Goal: Information Seeking & Learning: Compare options

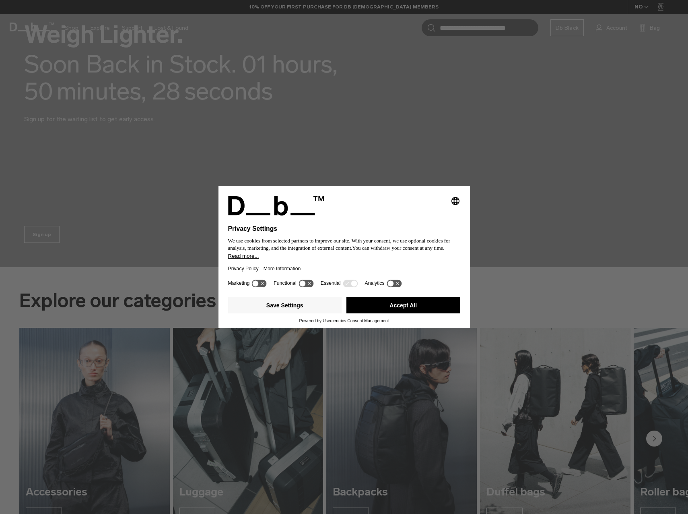
click at [384, 306] on button "Accept All" at bounding box center [404, 305] width 114 height 16
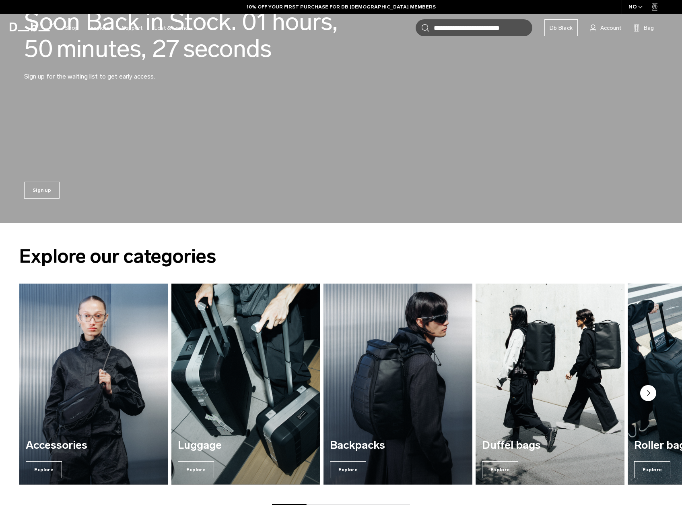
scroll to position [201, 0]
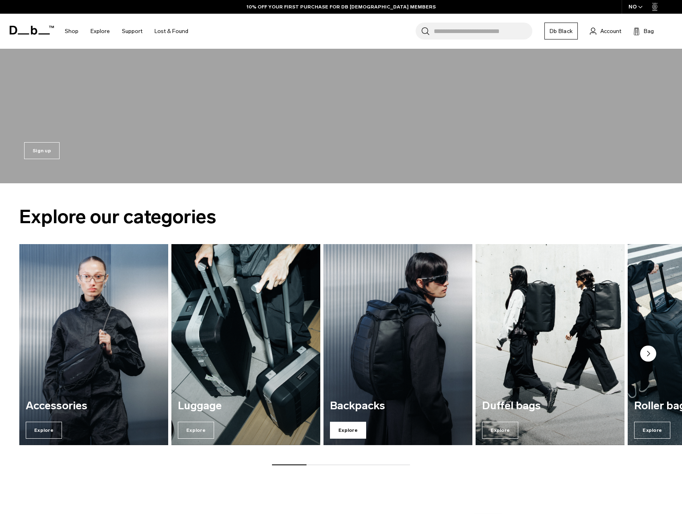
click at [346, 429] on span "Explore" at bounding box center [348, 429] width 36 height 17
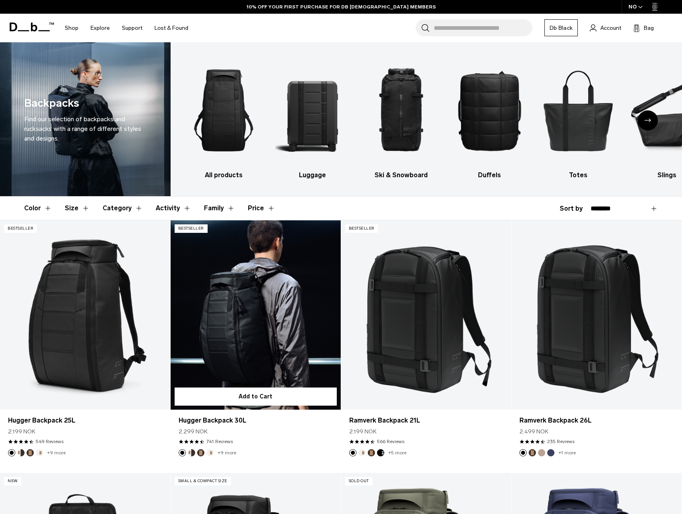
click at [239, 323] on link "Hugger Backpack 30L" at bounding box center [256, 314] width 170 height 189
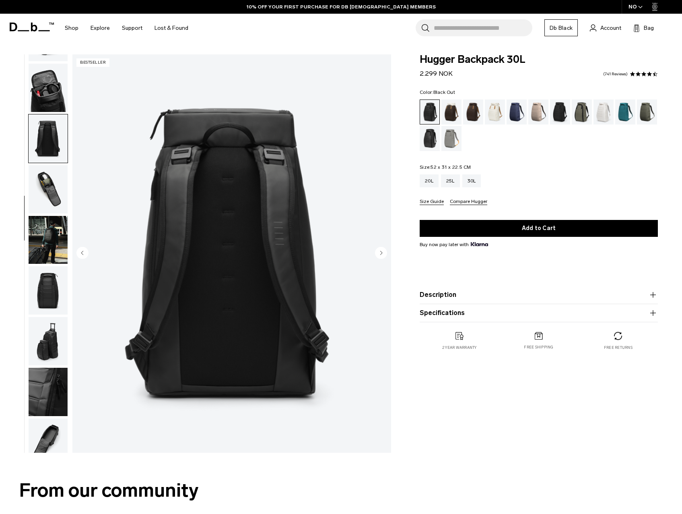
scroll to position [157, 0]
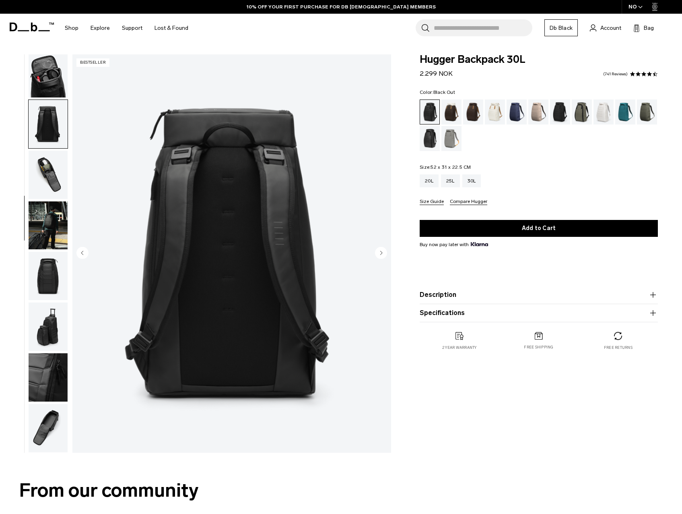
click at [40, 221] on img "button" at bounding box center [48, 225] width 39 height 48
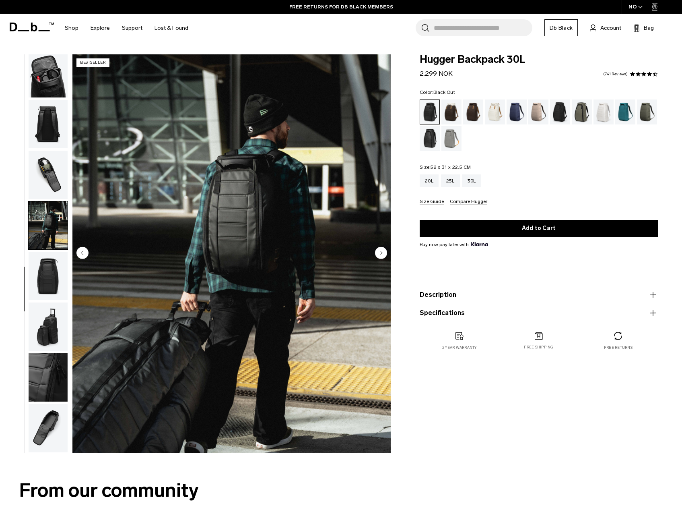
click at [48, 227] on img "button" at bounding box center [48, 225] width 39 height 48
click at [46, 174] on img "button" at bounding box center [48, 175] width 39 height 48
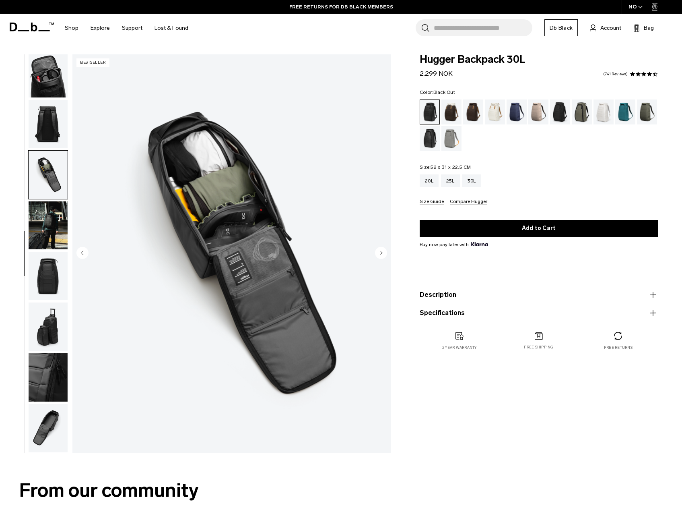
click at [54, 281] on img "button" at bounding box center [48, 276] width 39 height 48
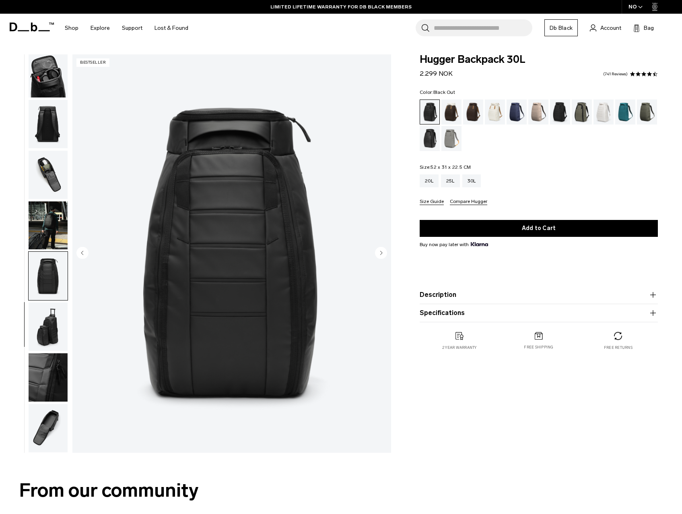
click at [51, 333] on img "button" at bounding box center [48, 326] width 39 height 48
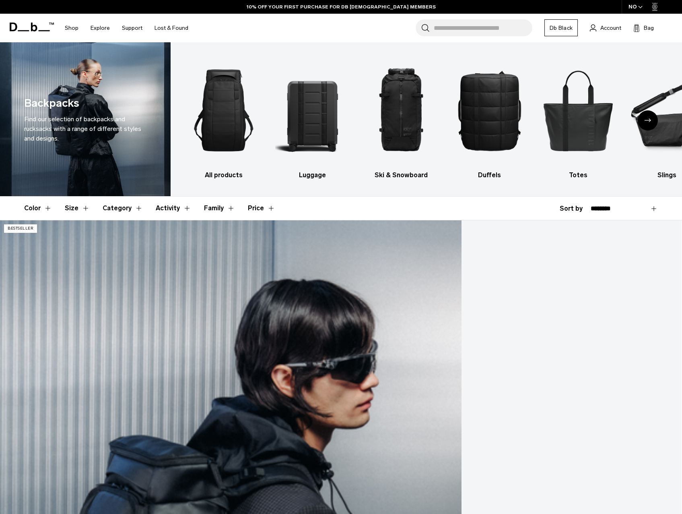
scroll to position [40, 0]
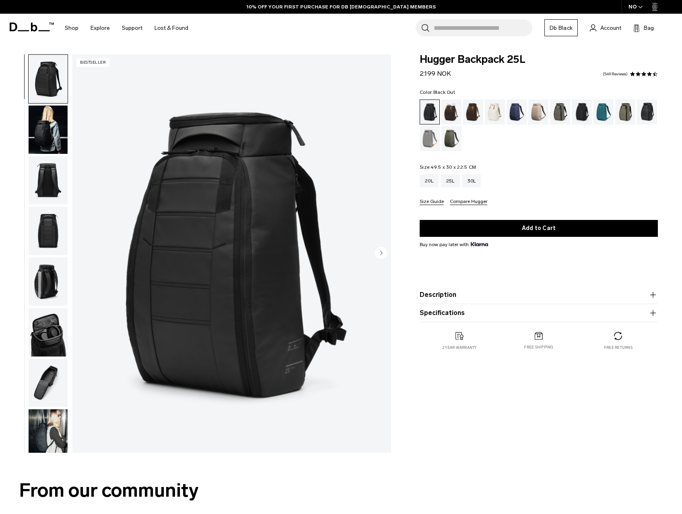
drag, startPoint x: 431, startPoint y: 168, endPoint x: 475, endPoint y: 163, distance: 45.0
click at [475, 163] on div "Color: Black Out Out of stock Size: 49.5 x 30 x 22.5 CM Out of stock 20L 25L 30L" at bounding box center [539, 147] width 238 height 115
click at [49, 137] on img "button" at bounding box center [48, 129] width 39 height 48
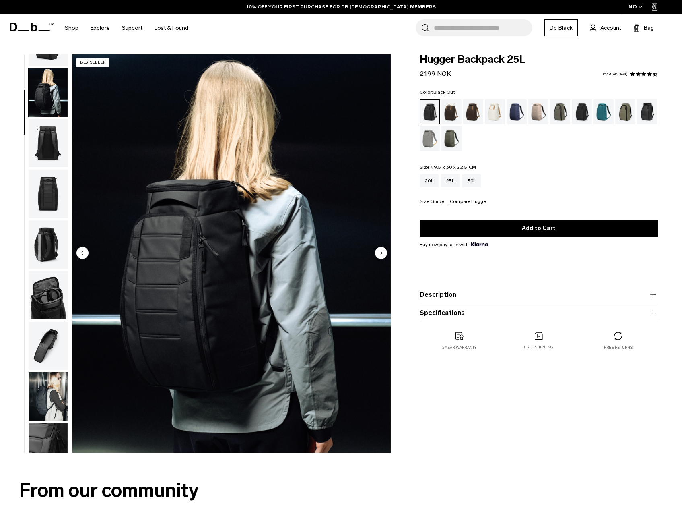
scroll to position [51, 0]
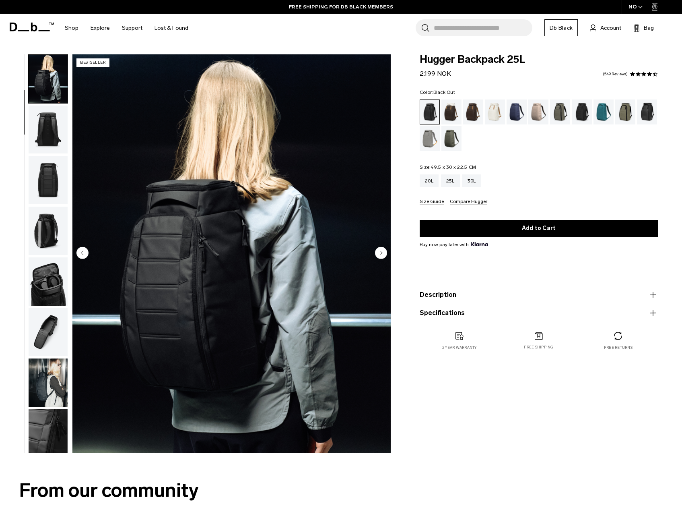
click at [53, 223] on img "button" at bounding box center [48, 231] width 39 height 48
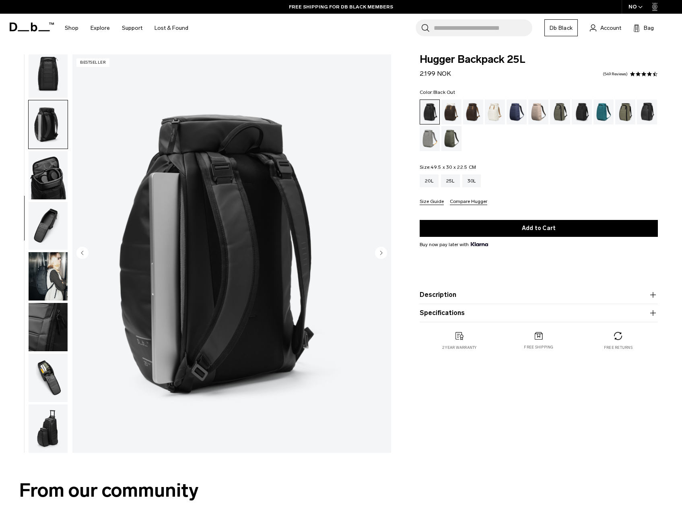
scroll to position [157, 0]
click at [47, 282] on img "button" at bounding box center [48, 276] width 39 height 48
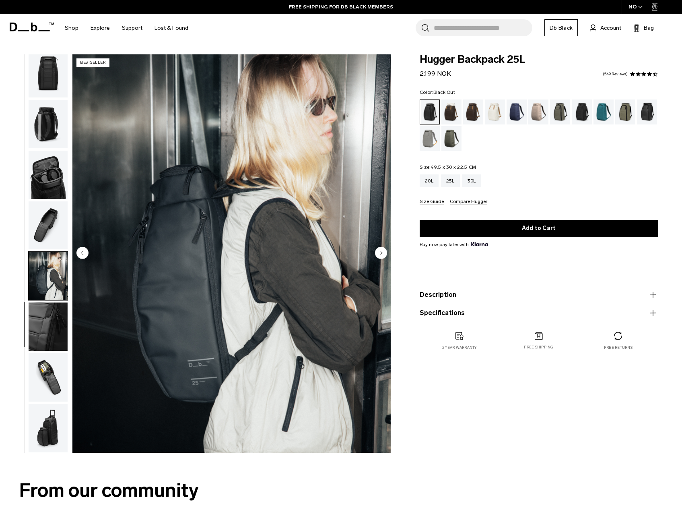
click at [43, 335] on img "button" at bounding box center [48, 326] width 39 height 48
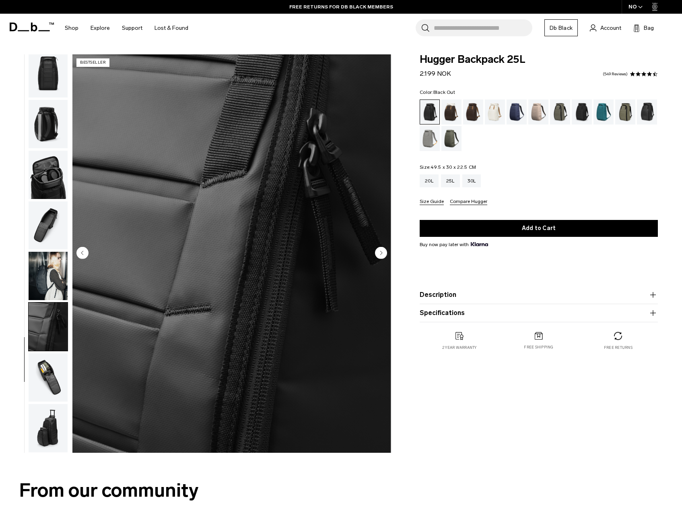
click at [45, 375] on img "button" at bounding box center [48, 377] width 39 height 48
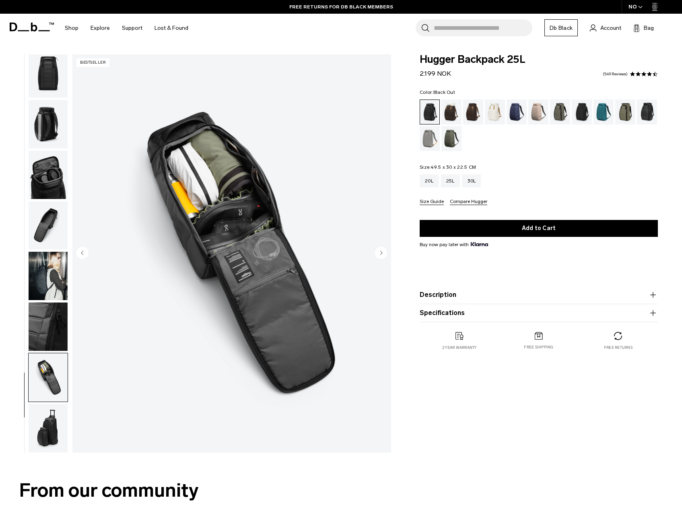
click at [54, 236] on img "button" at bounding box center [48, 225] width 39 height 48
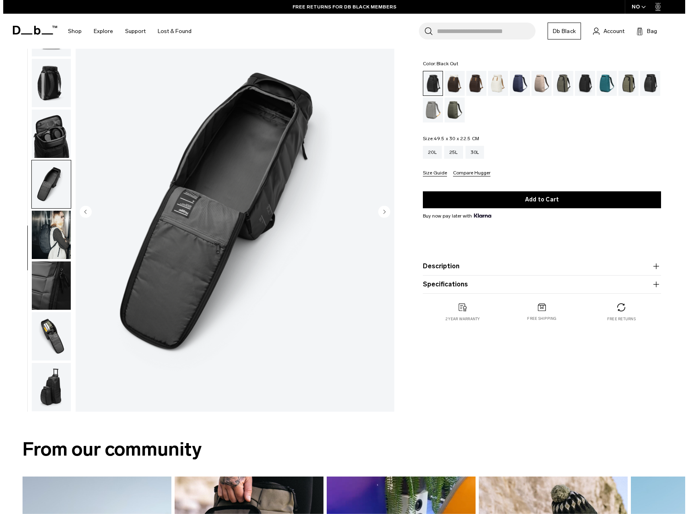
scroll to position [40, 0]
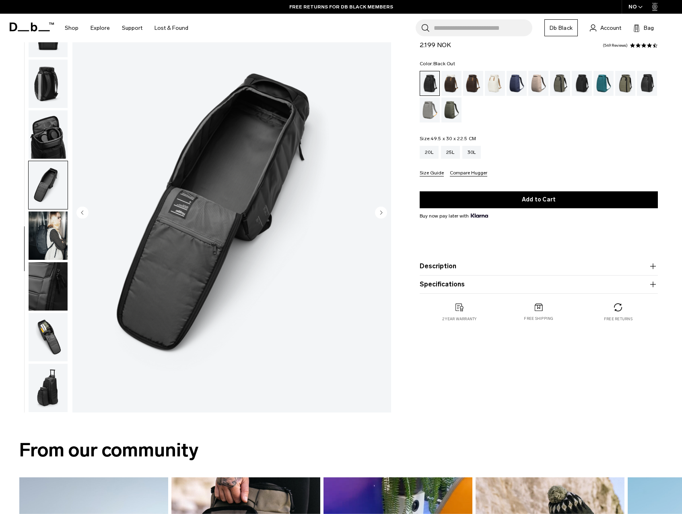
click at [241, 219] on img "7 / 11" at bounding box center [231, 213] width 319 height 398
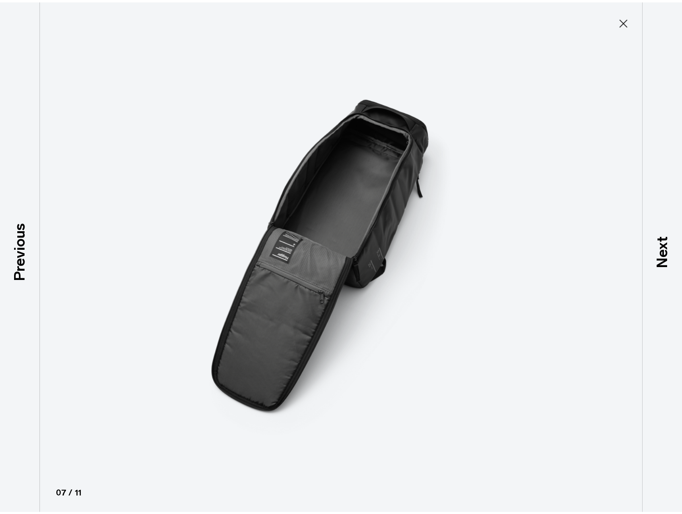
scroll to position [153, 0]
click at [388, 241] on img at bounding box center [344, 257] width 362 height 514
click at [628, 18] on icon at bounding box center [629, 21] width 13 height 13
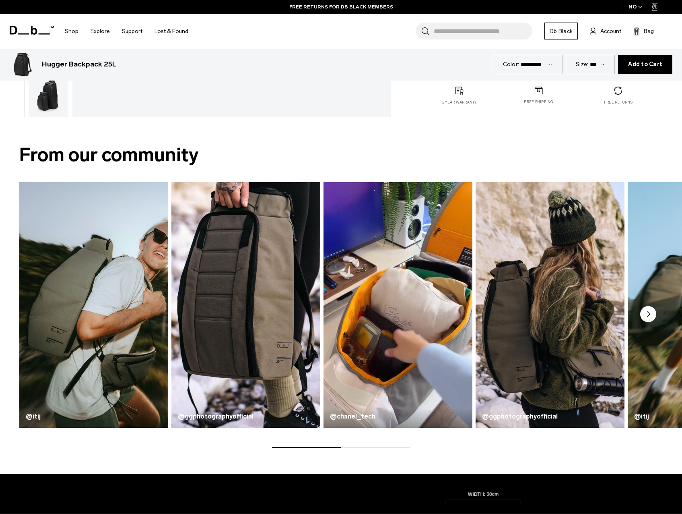
scroll to position [362, 0]
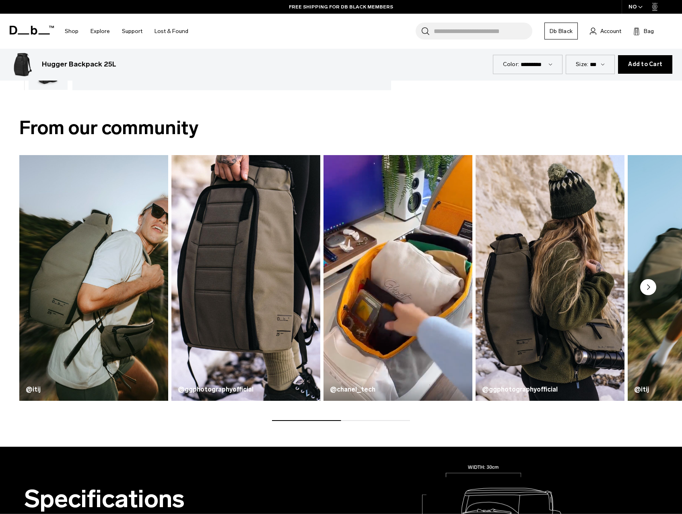
click at [649, 286] on icon "Next slide" at bounding box center [649, 287] width 2 height 5
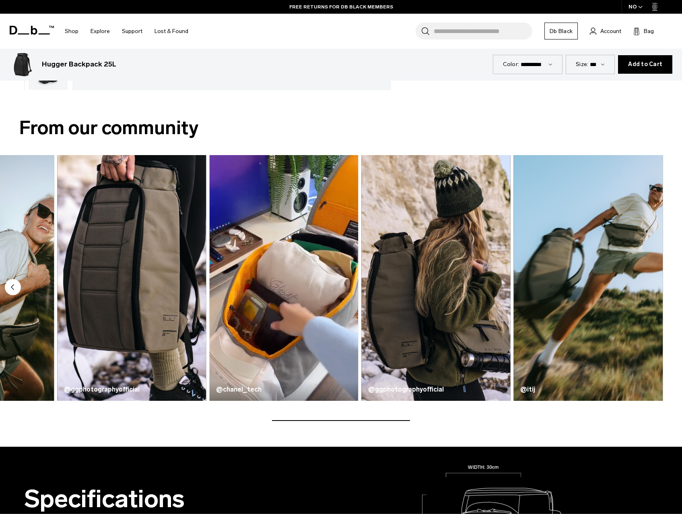
click at [446, 310] on img "4 / 5" at bounding box center [435, 277] width 153 height 253
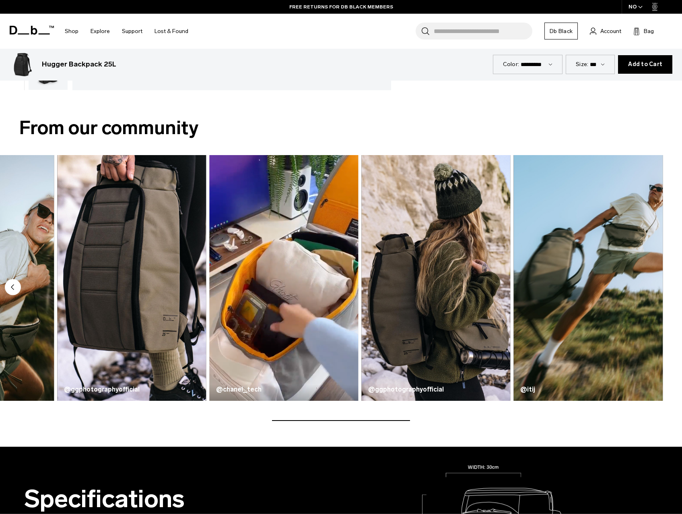
click at [273, 345] on video "3 / 5" at bounding box center [283, 277] width 153 height 253
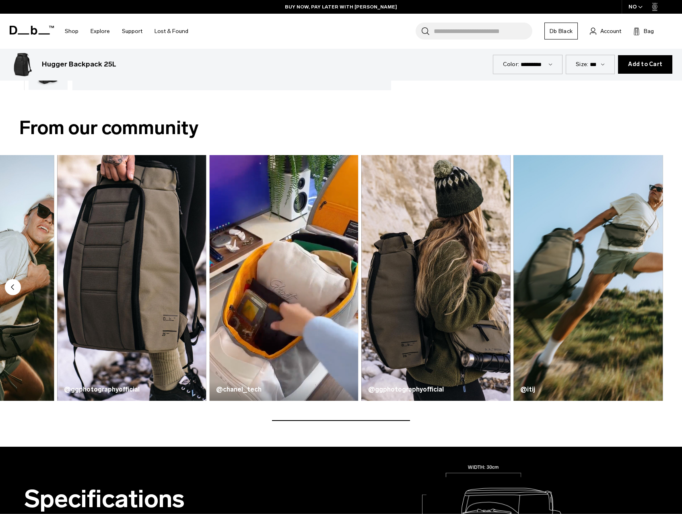
click at [415, 286] on img "4 / 5" at bounding box center [435, 277] width 153 height 253
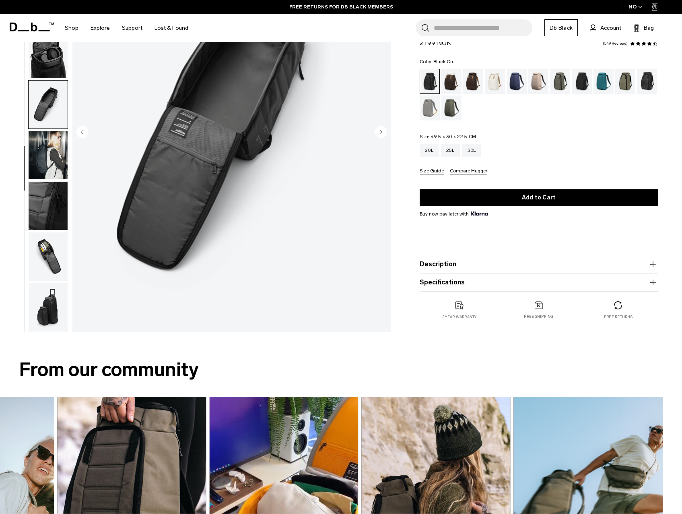
scroll to position [0, 0]
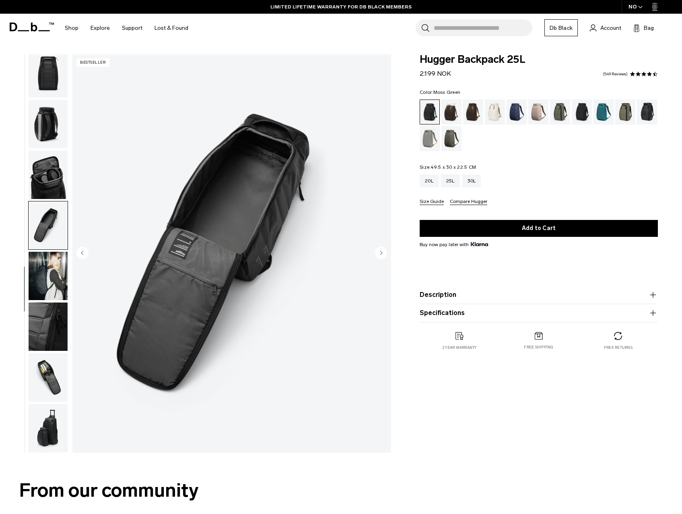
click at [451, 144] on div "Moss Green" at bounding box center [452, 138] width 21 height 25
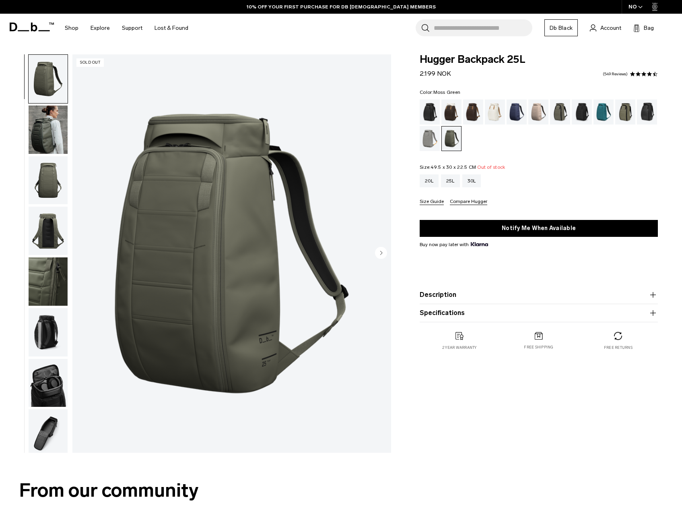
click at [54, 128] on img "button" at bounding box center [48, 129] width 39 height 48
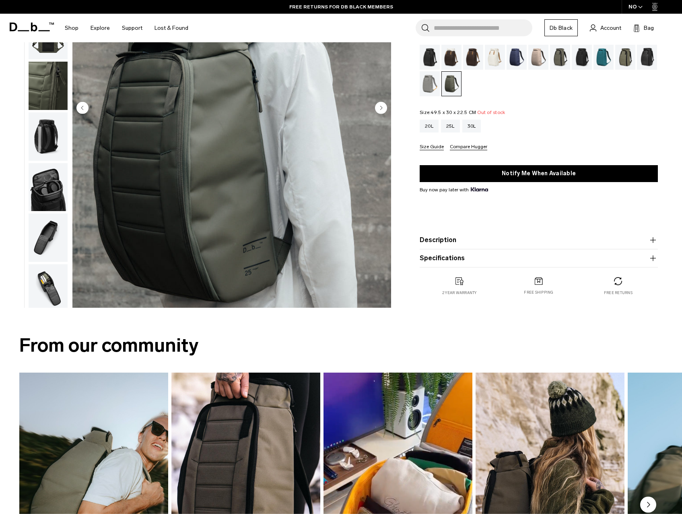
scroll to position [81, 0]
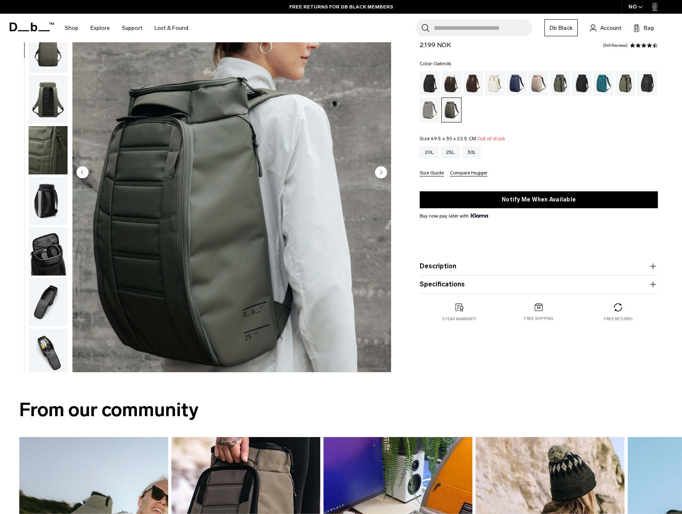
click at [493, 90] on div "Oatmilk" at bounding box center [495, 83] width 21 height 25
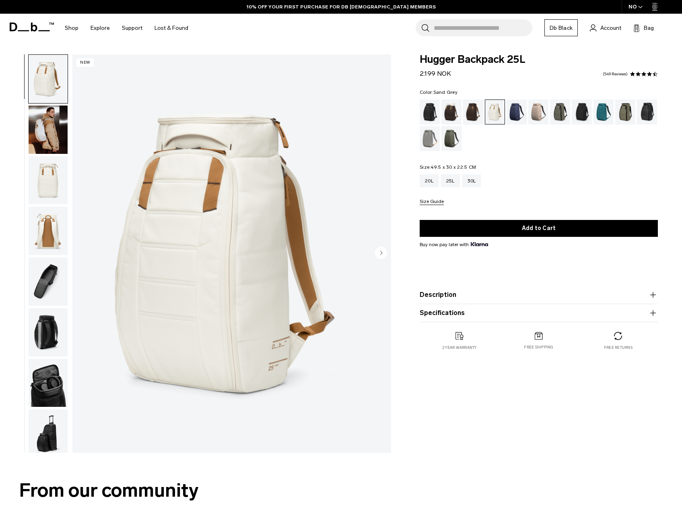
click at [448, 136] on div "Moss Green" at bounding box center [452, 138] width 21 height 25
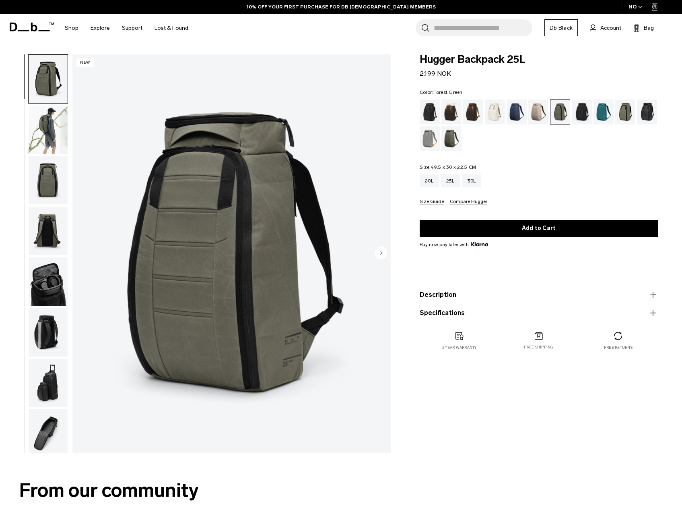
click at [44, 134] on img "button" at bounding box center [48, 129] width 39 height 48
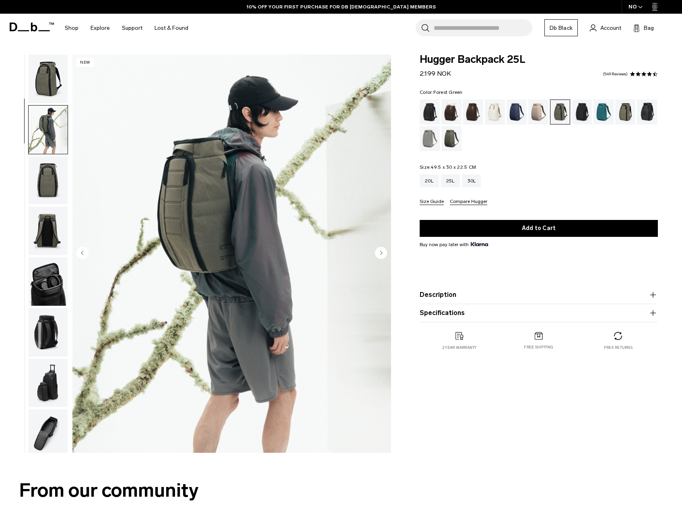
scroll to position [51, 0]
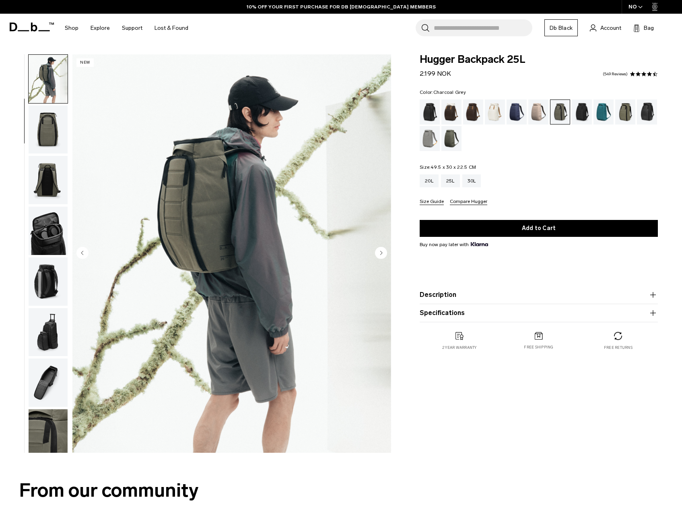
click at [580, 109] on div "Charcoal Grey" at bounding box center [582, 111] width 21 height 25
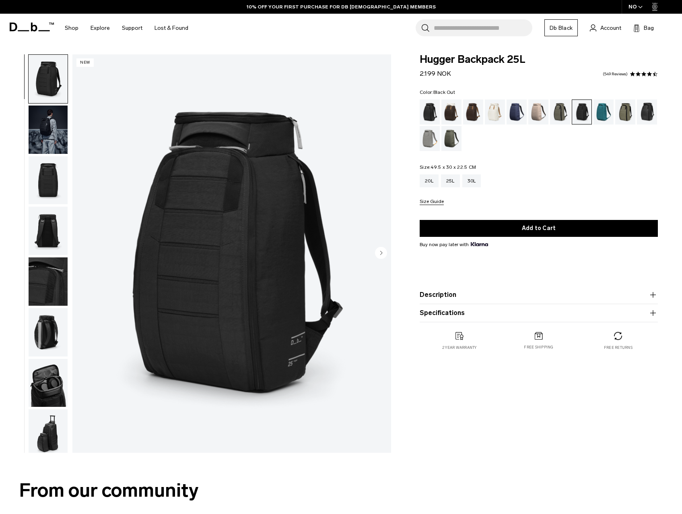
click at [433, 115] on div "Black Out" at bounding box center [430, 111] width 21 height 25
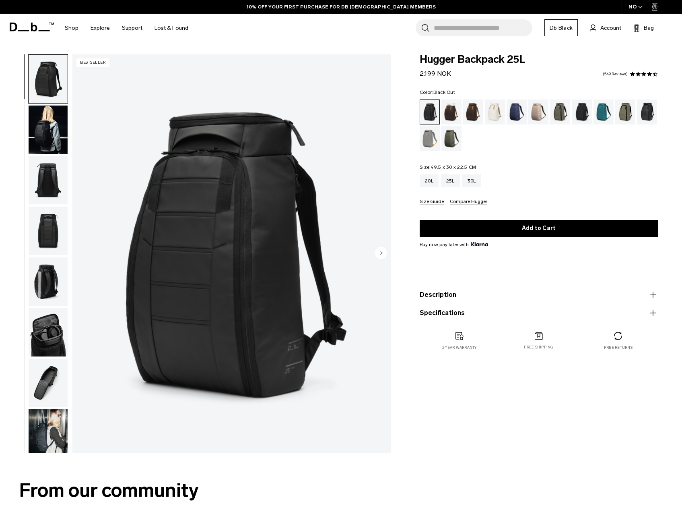
click at [381, 252] on icon "Next slide" at bounding box center [382, 253] width 2 height 4
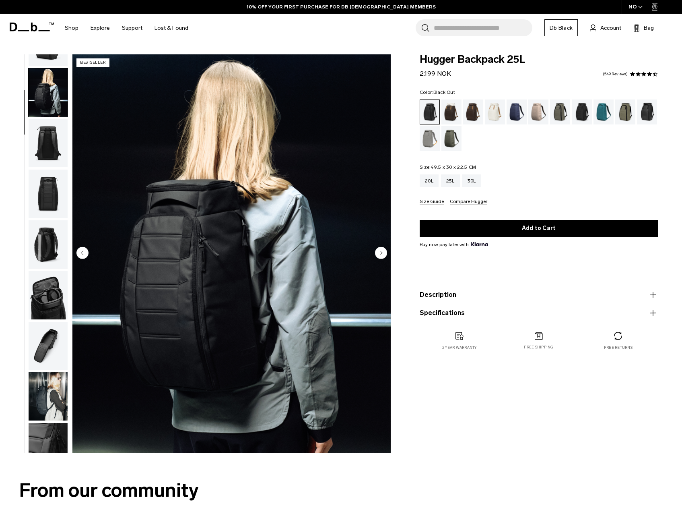
scroll to position [51, 0]
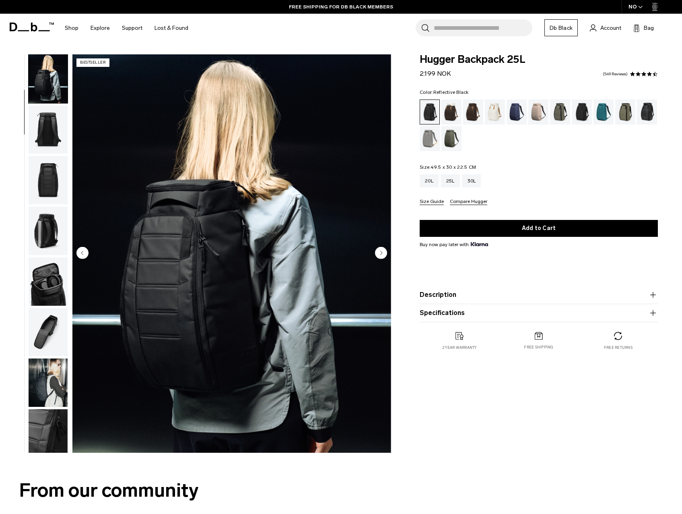
click at [650, 114] on div "Reflective Black" at bounding box center [647, 111] width 21 height 25
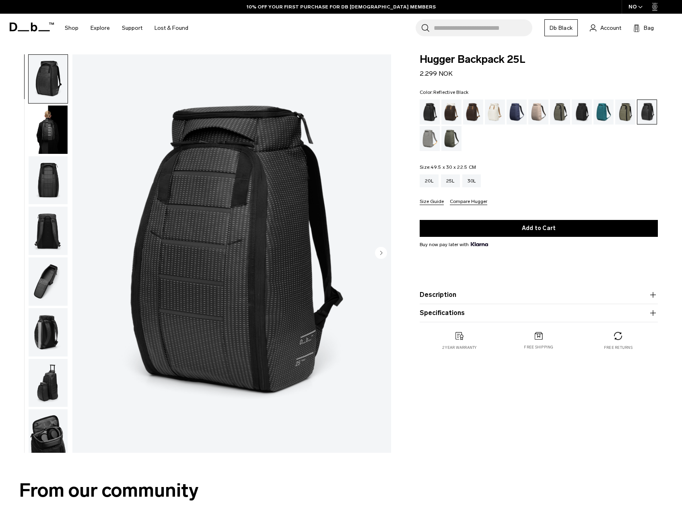
click at [46, 231] on img "button" at bounding box center [48, 231] width 39 height 48
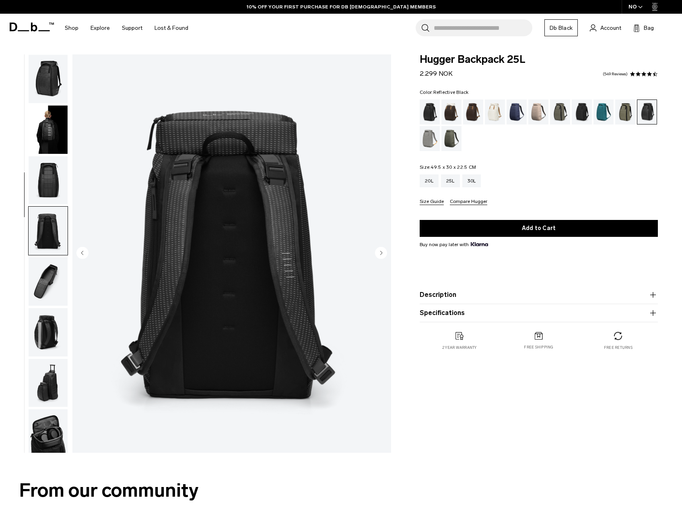
scroll to position [107, 0]
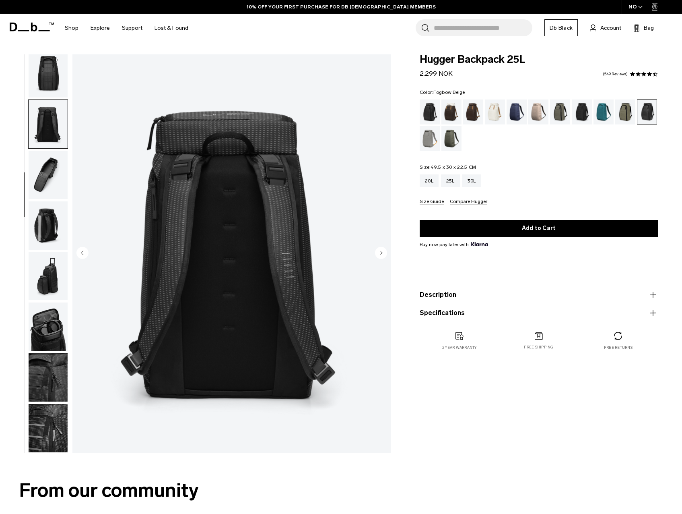
click at [533, 115] on div "Fogbow Beige" at bounding box center [539, 111] width 21 height 25
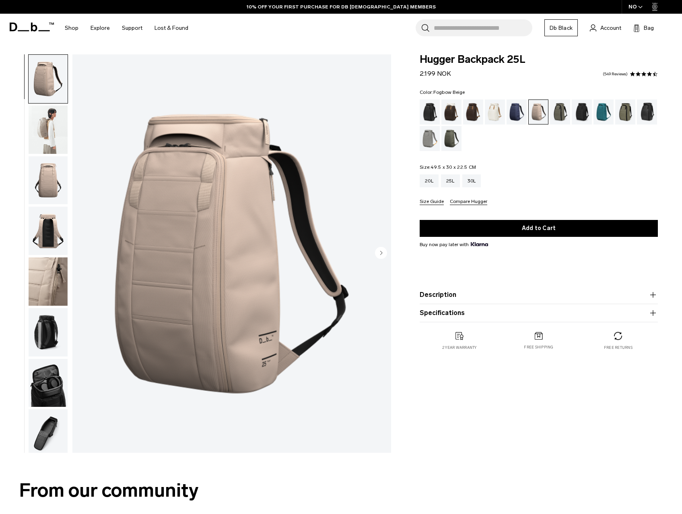
click at [46, 134] on img "button" at bounding box center [48, 129] width 39 height 48
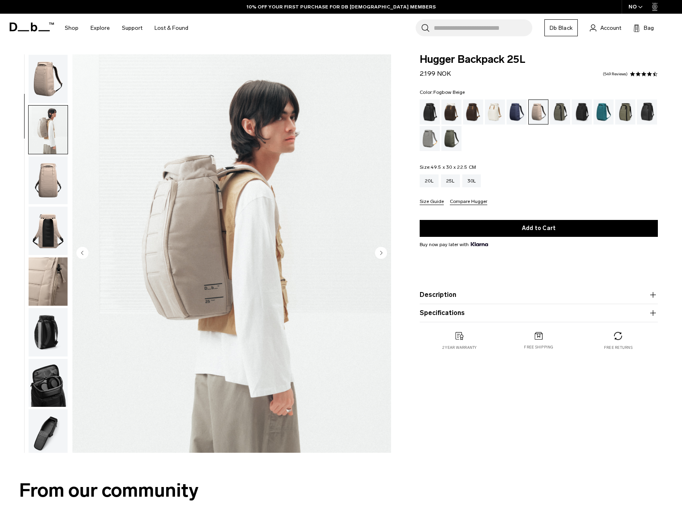
scroll to position [51, 0]
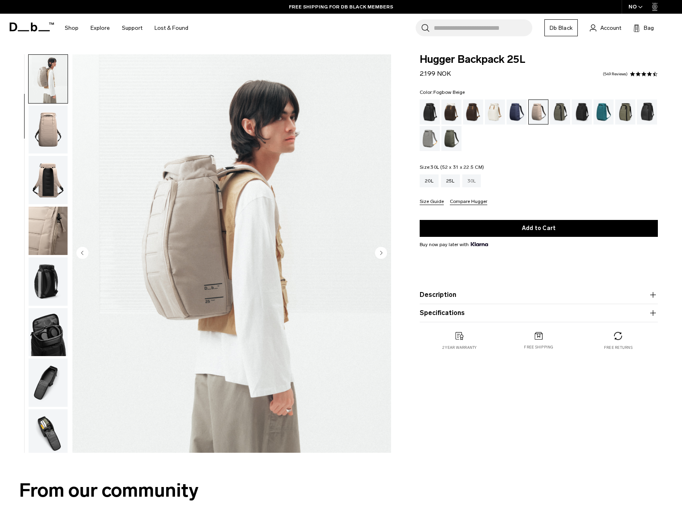
click at [474, 182] on div "30L" at bounding box center [472, 180] width 19 height 13
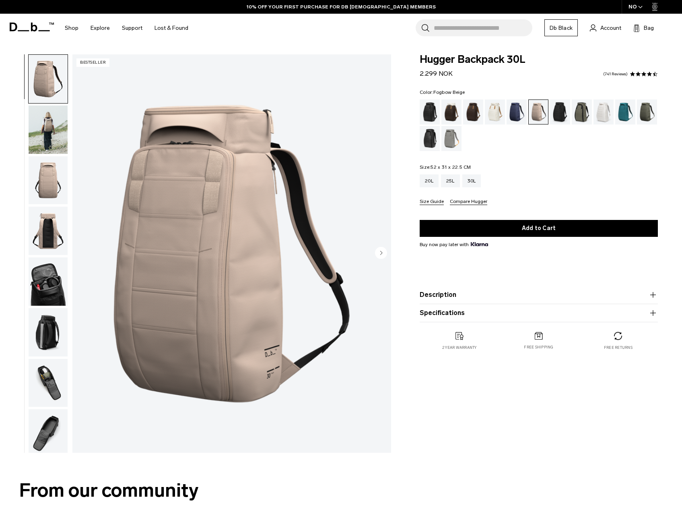
click at [41, 124] on img "button" at bounding box center [48, 129] width 39 height 48
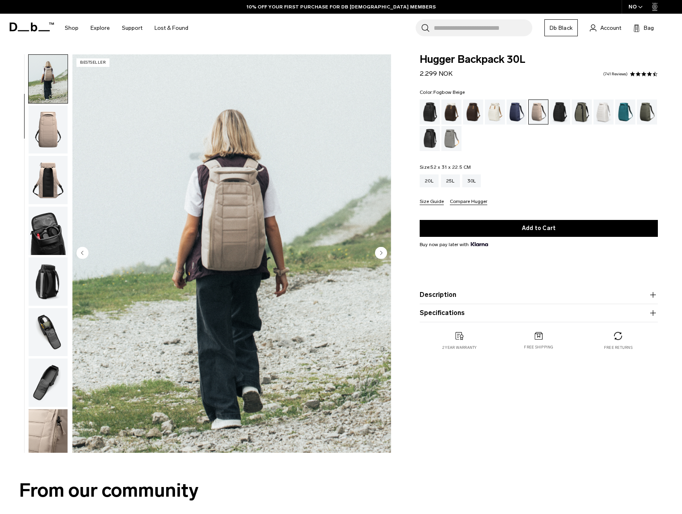
click at [52, 190] on img "button" at bounding box center [48, 180] width 39 height 48
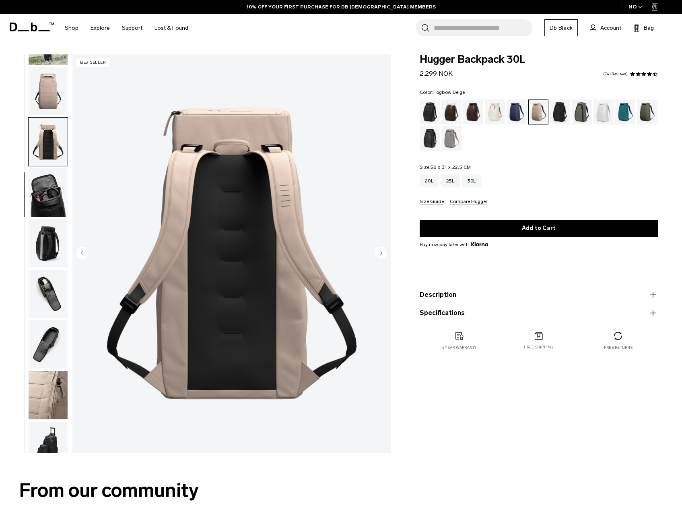
scroll to position [107, 0]
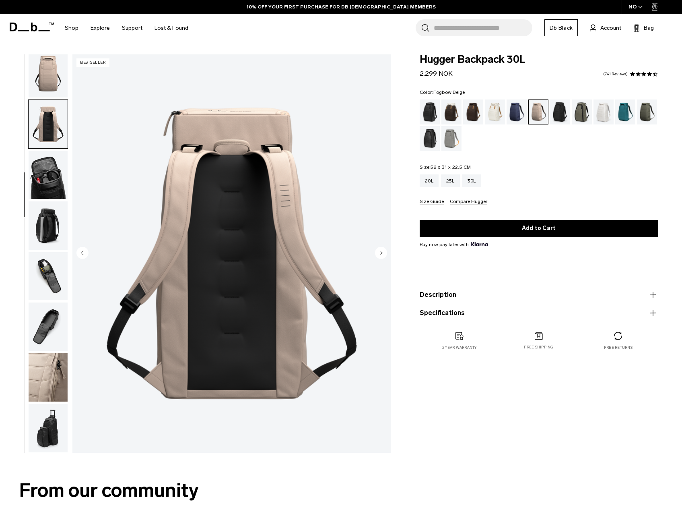
click at [46, 214] on img "button" at bounding box center [48, 225] width 39 height 48
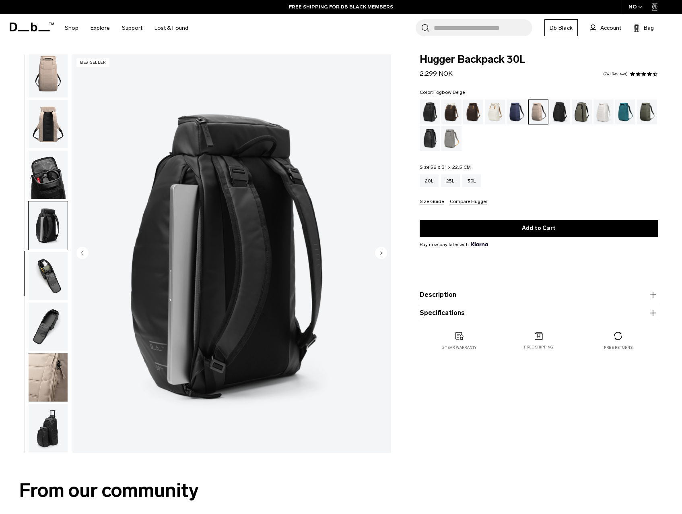
click at [432, 201] on button "Size Guide" at bounding box center [432, 202] width 24 height 6
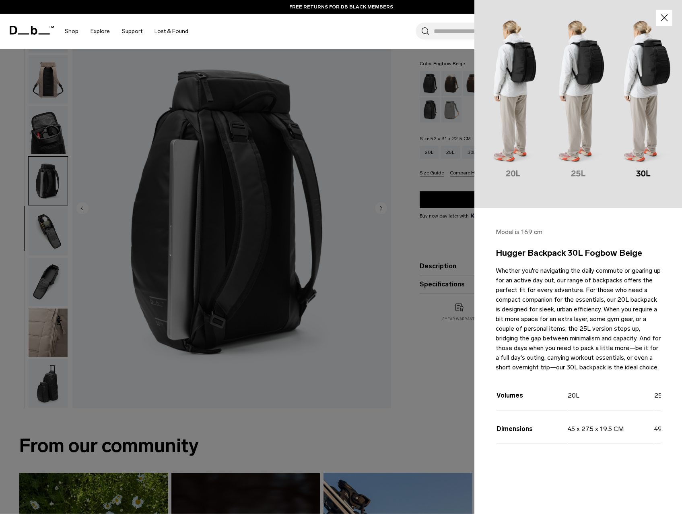
scroll to position [0, 0]
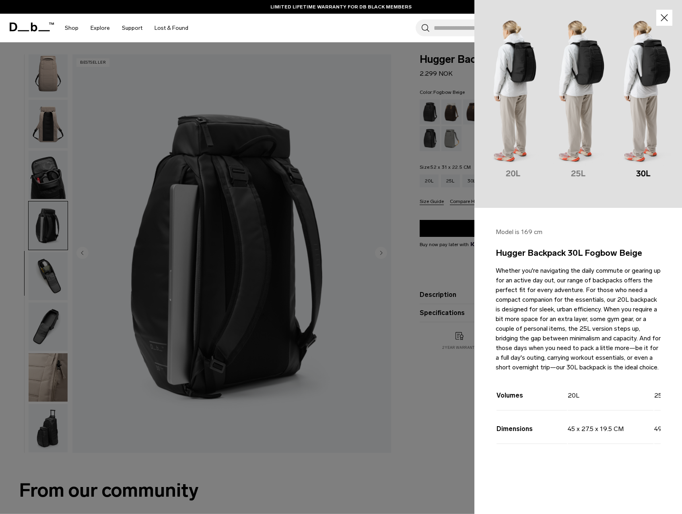
drag, startPoint x: 554, startPoint y: 472, endPoint x: 606, endPoint y: 471, distance: 51.9
click at [605, 464] on div "Volumes 20L 25L 30L 50L Dimensions 45 x 27.5 x 19.5 CM 49.5 x 30 x 22.5 CM 52 x…" at bounding box center [578, 420] width 165 height 87
drag, startPoint x: 629, startPoint y: 445, endPoint x: 514, endPoint y: 444, distance: 114.7
drag, startPoint x: 514, startPoint y: 444, endPoint x: 600, endPoint y: 436, distance: 85.7
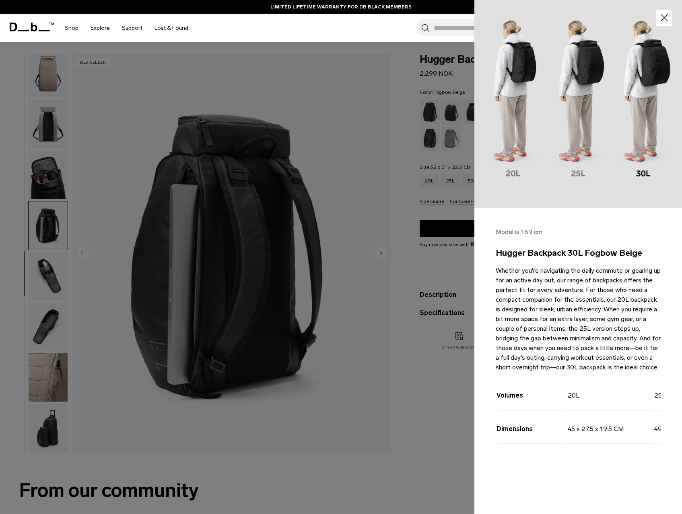
click at [600, 436] on td "45 x 27.5 x 19.5 CM" at bounding box center [611, 427] width 86 height 33
click at [616, 454] on div "Volumes 20L 25L 30L 50L Dimensions 45 x 27.5 x 19.5 CM 49.5 x 30 x 22.5 CM 52 x…" at bounding box center [578, 420] width 165 height 87
click at [655, 403] on tr "Volumes 20L 25L 30L 50L" at bounding box center [689, 394] width 403 height 33
drag, startPoint x: 655, startPoint y: 403, endPoint x: 653, endPoint y: 407, distance: 4.7
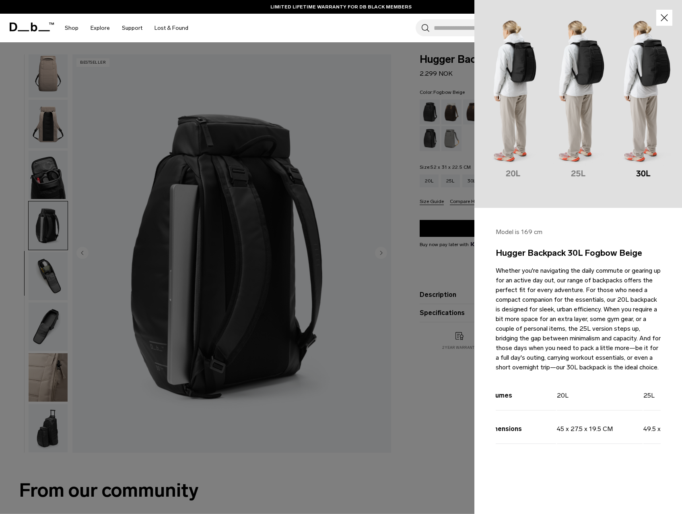
click at [655, 406] on td "25L" at bounding box center [687, 394] width 86 height 33
click at [668, 20] on icon "button" at bounding box center [665, 18] width 12 height 12
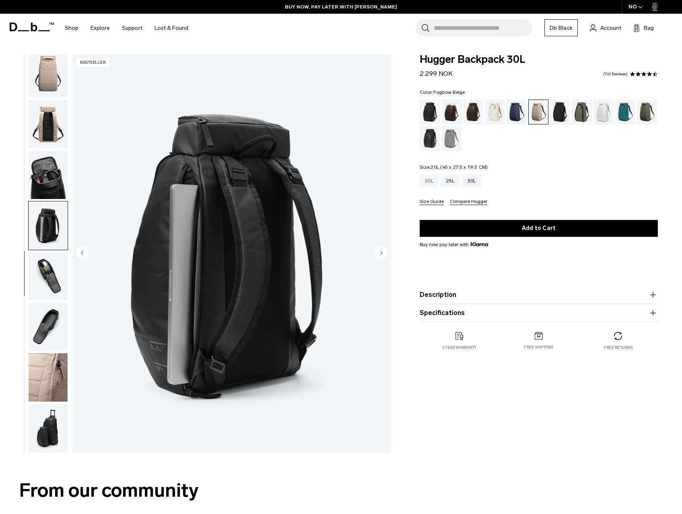
click at [424, 185] on div "20L" at bounding box center [429, 180] width 19 height 13
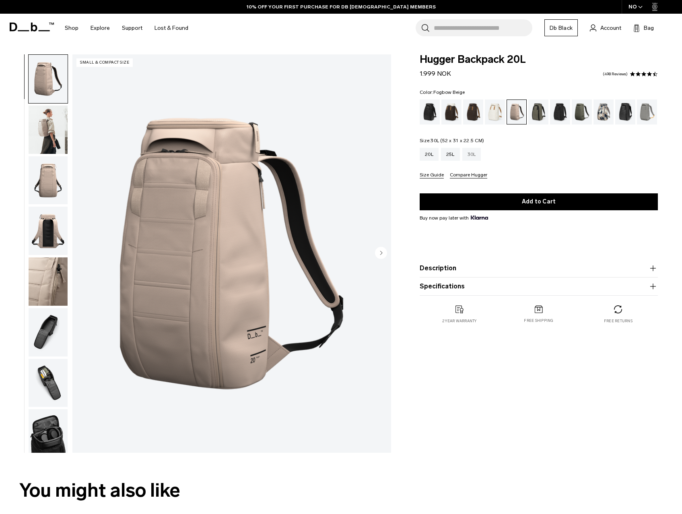
click at [477, 154] on div "30L" at bounding box center [472, 154] width 19 height 13
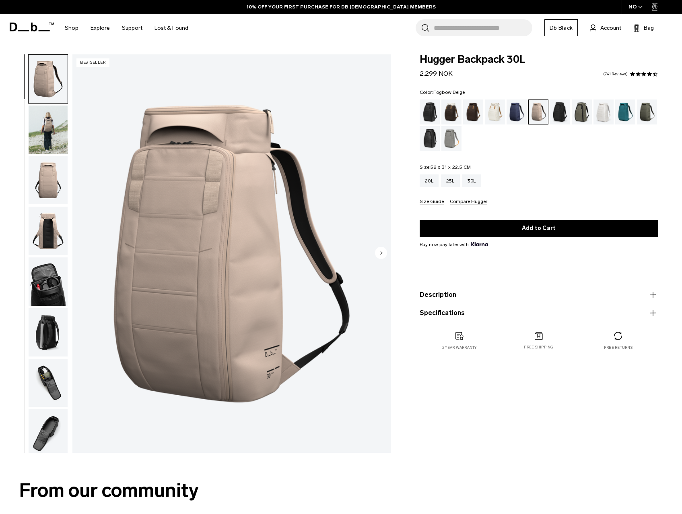
click at [38, 126] on img "button" at bounding box center [48, 129] width 39 height 48
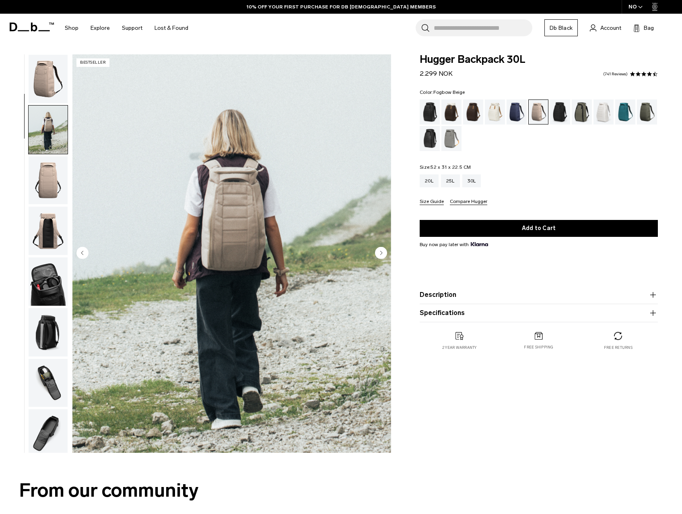
scroll to position [51, 0]
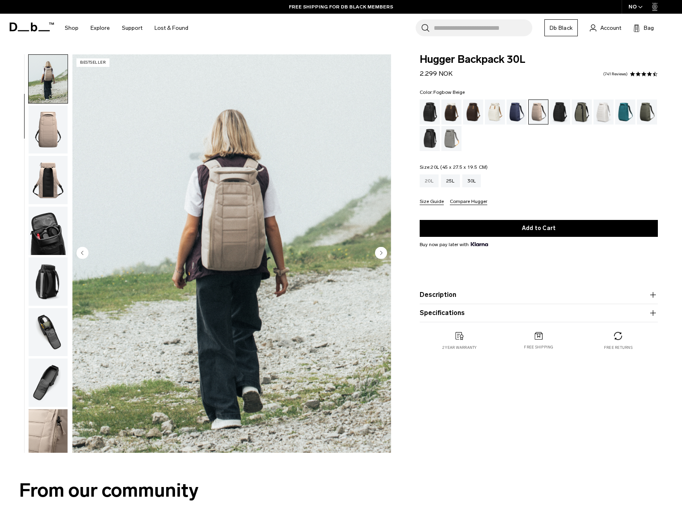
click at [428, 183] on div "20L" at bounding box center [429, 180] width 19 height 13
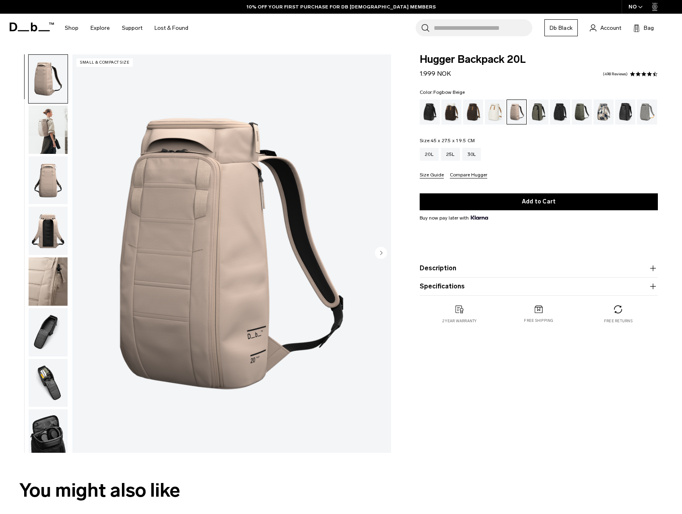
click at [54, 138] on img "button" at bounding box center [48, 129] width 39 height 48
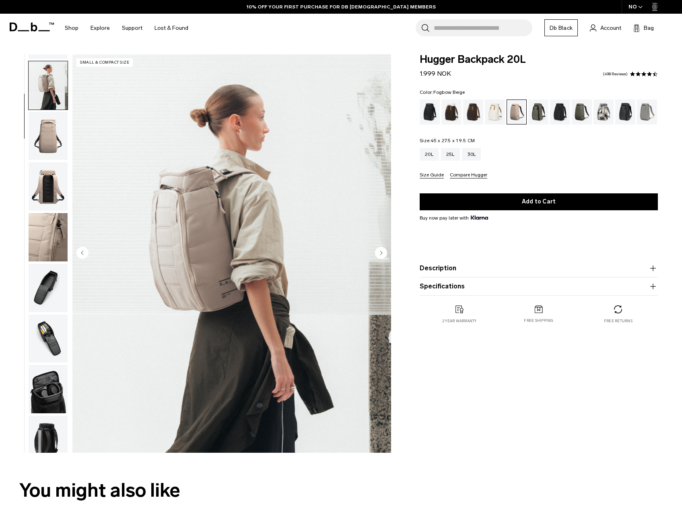
scroll to position [51, 0]
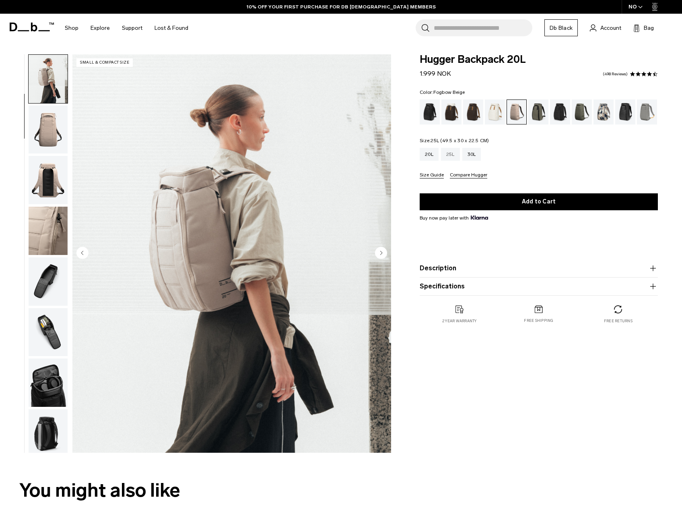
click at [448, 157] on div "25L" at bounding box center [450, 154] width 19 height 13
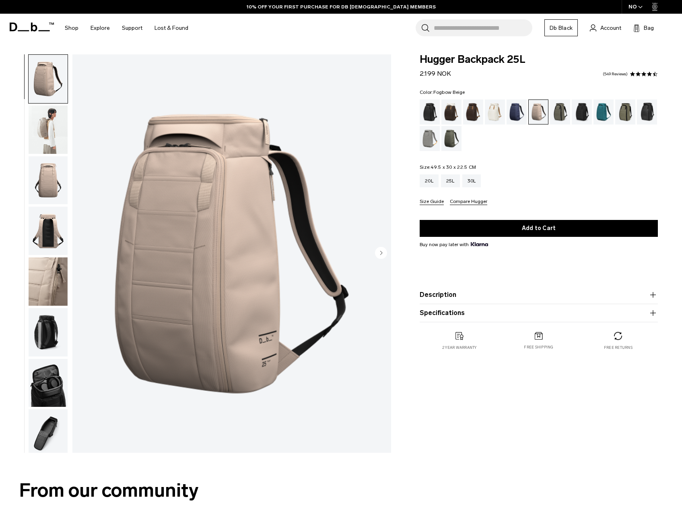
click at [40, 139] on img "button" at bounding box center [48, 129] width 39 height 48
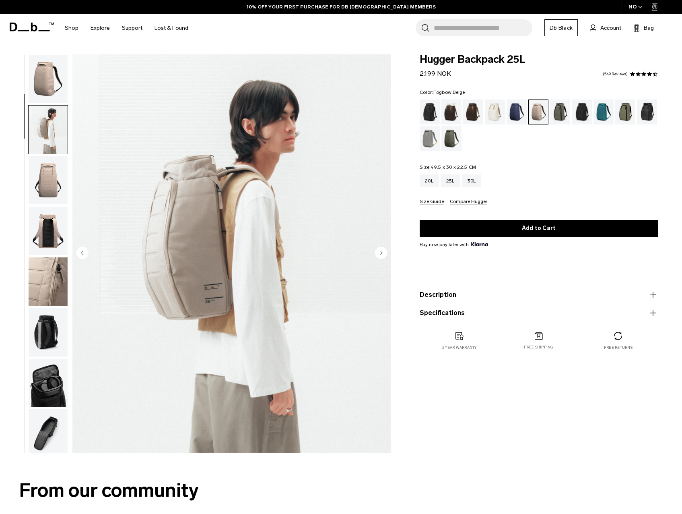
scroll to position [51, 0]
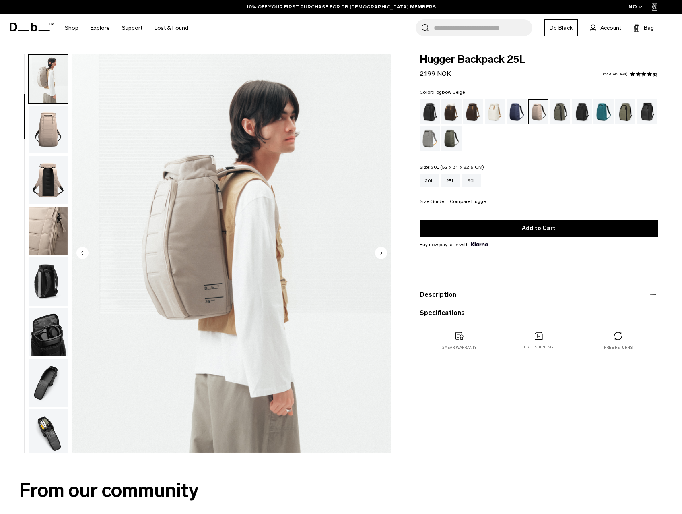
click at [476, 180] on div "30L" at bounding box center [472, 180] width 19 height 13
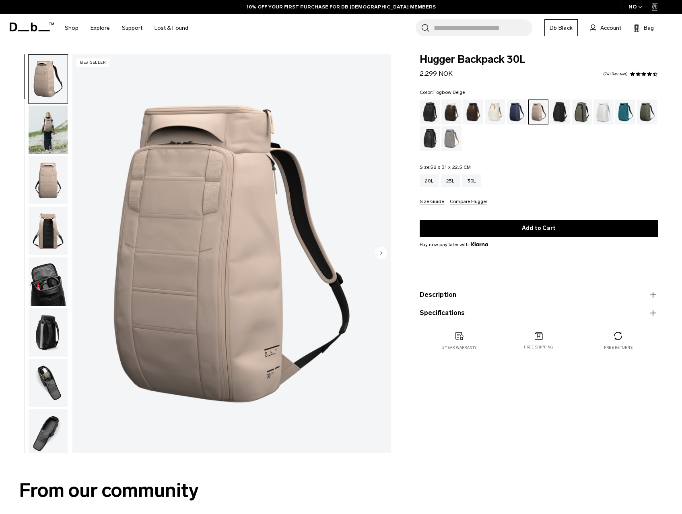
click at [40, 130] on img "button" at bounding box center [48, 129] width 39 height 48
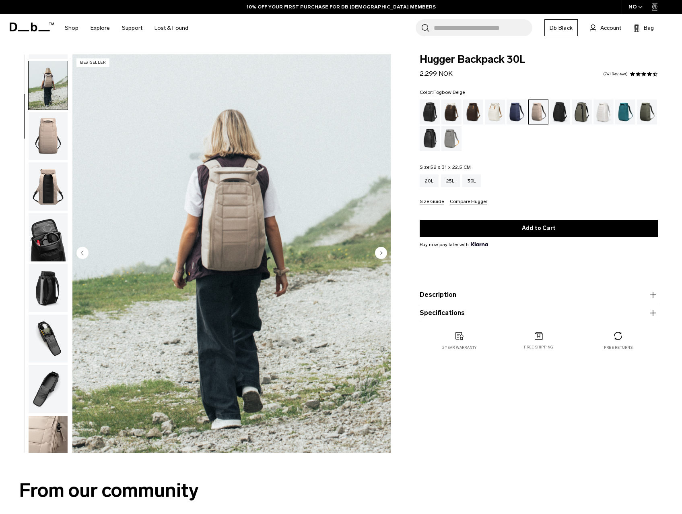
scroll to position [51, 0]
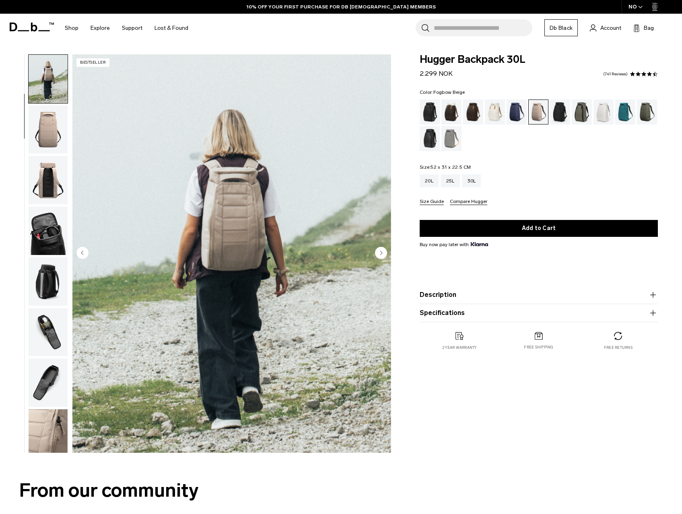
click at [50, 131] on img "button" at bounding box center [48, 129] width 39 height 48
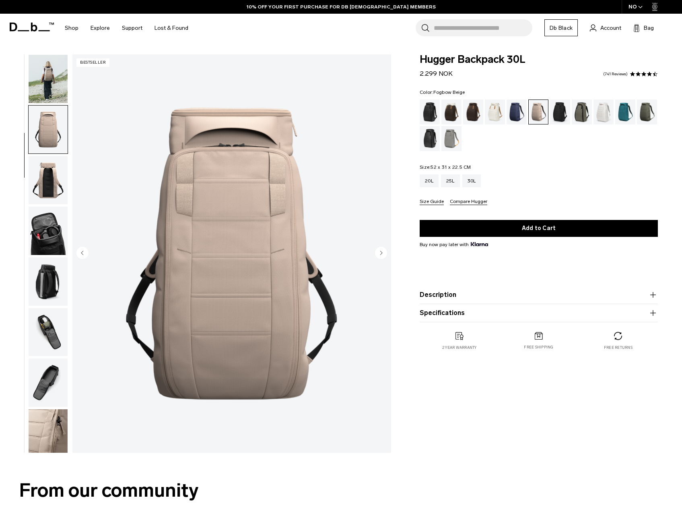
scroll to position [101, 0]
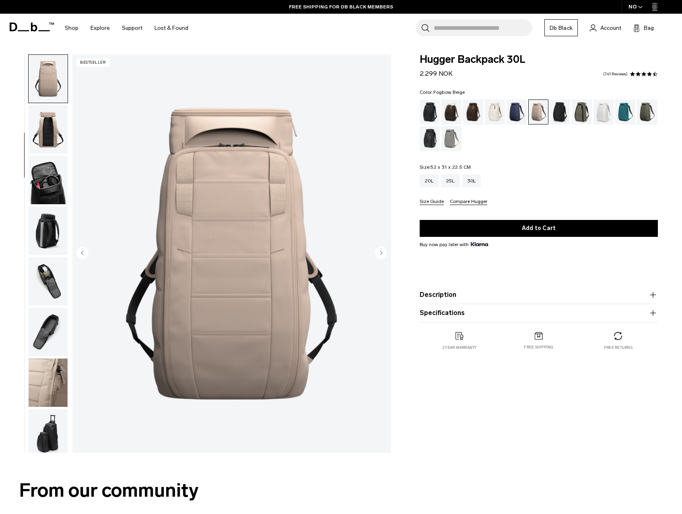
click at [50, 371] on img "button" at bounding box center [48, 382] width 39 height 48
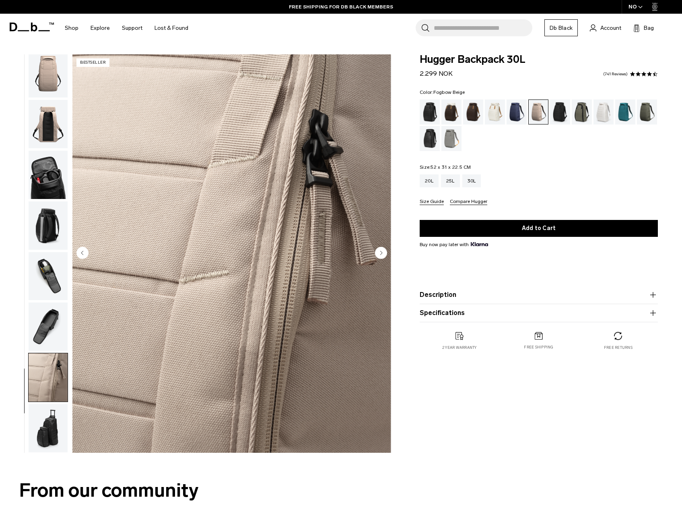
click at [49, 322] on img "button" at bounding box center [48, 326] width 39 height 48
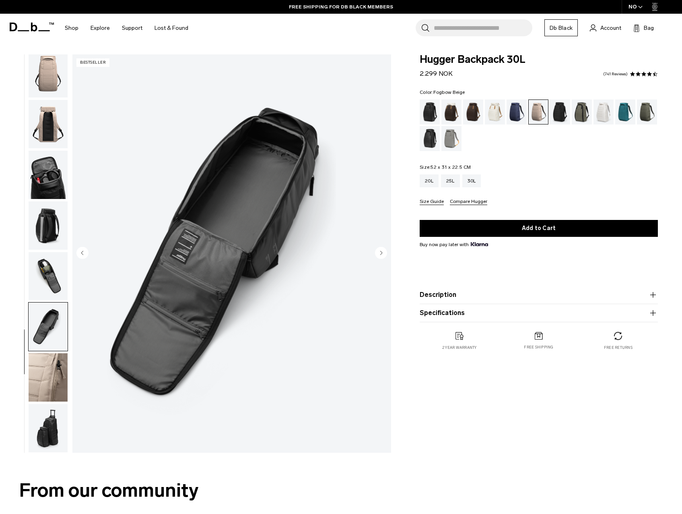
click at [52, 273] on img "button" at bounding box center [48, 276] width 39 height 48
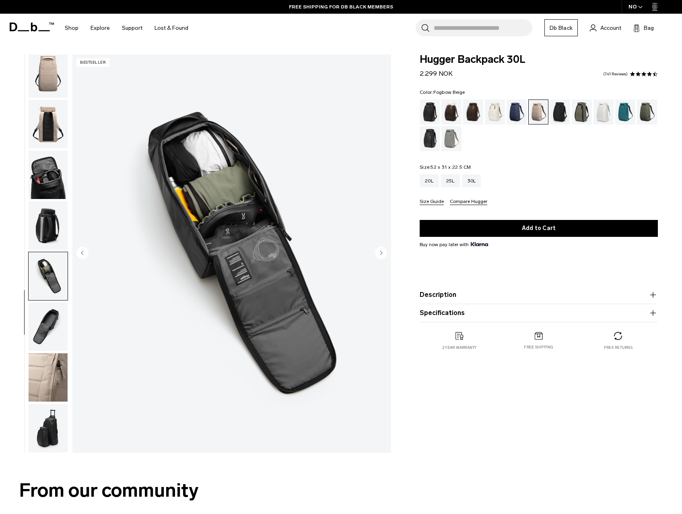
click at [48, 367] on img "button" at bounding box center [48, 377] width 39 height 48
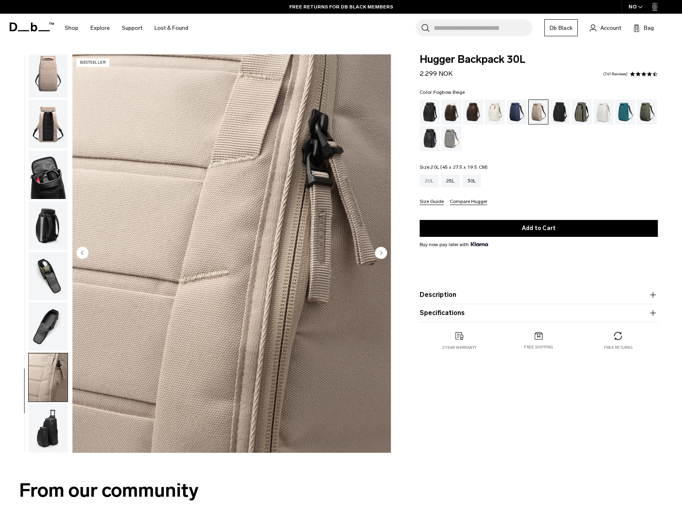
click at [434, 182] on div "20L" at bounding box center [429, 180] width 19 height 13
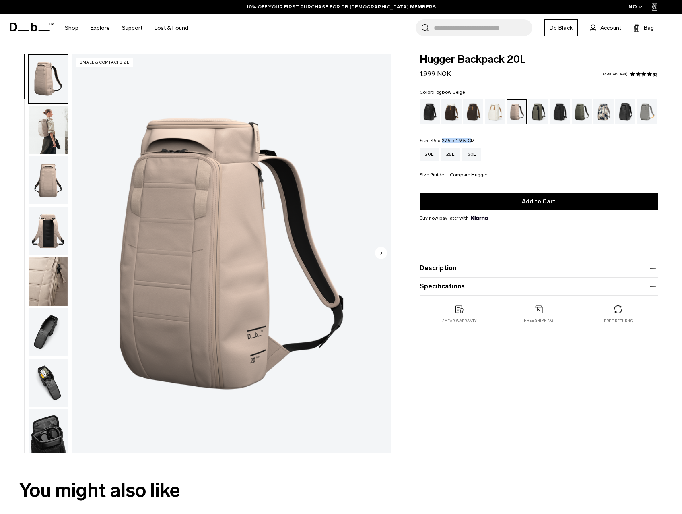
drag, startPoint x: 443, startPoint y: 143, endPoint x: 469, endPoint y: 143, distance: 26.2
click at [469, 143] on span "45 x 27.5 x 19.5 CM" at bounding box center [453, 141] width 44 height 6
drag, startPoint x: 469, startPoint y: 143, endPoint x: 432, endPoint y: 140, distance: 37.6
click at [432, 140] on span "45 x 27.5 x 19.5 CM" at bounding box center [453, 141] width 44 height 6
click at [45, 130] on img "button" at bounding box center [48, 129] width 39 height 48
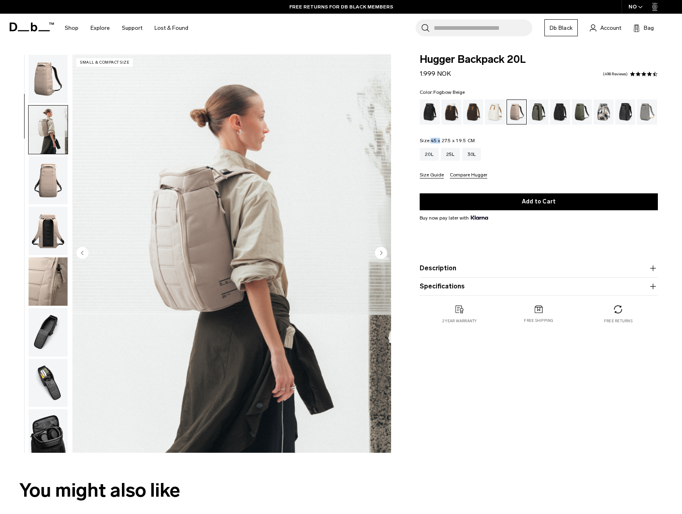
scroll to position [51, 0]
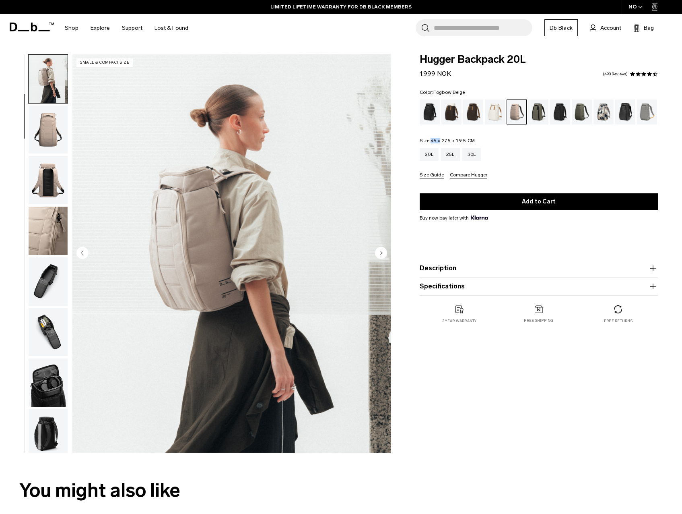
click at [45, 180] on img "button" at bounding box center [48, 180] width 39 height 48
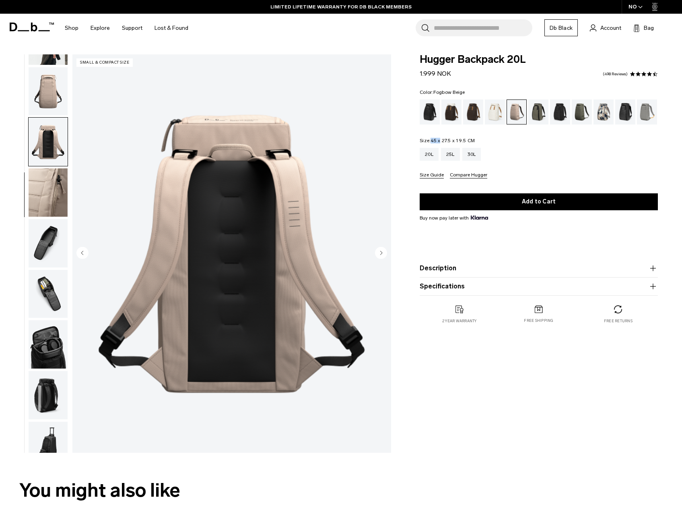
scroll to position [107, 0]
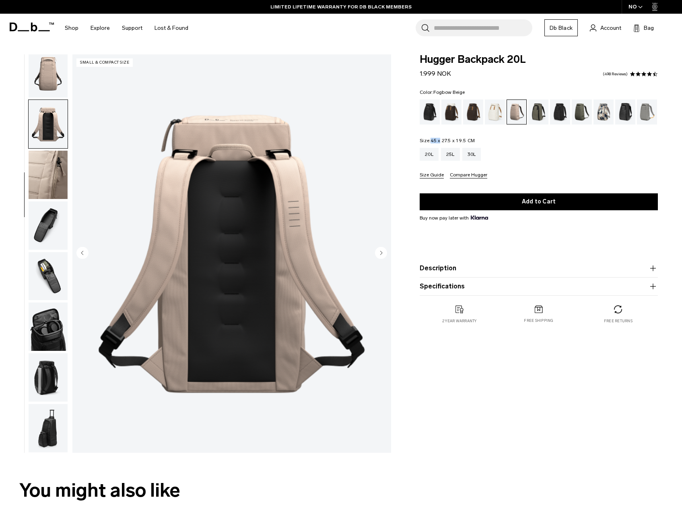
click at [37, 180] on img "button" at bounding box center [48, 175] width 39 height 48
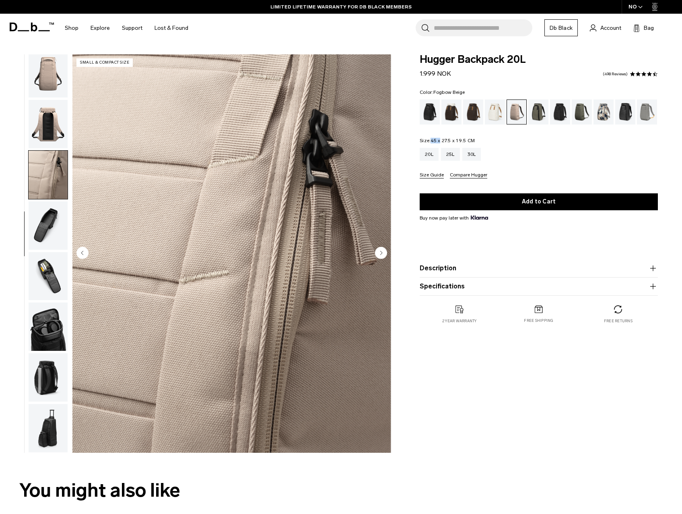
click at [45, 212] on img "button" at bounding box center [48, 225] width 39 height 48
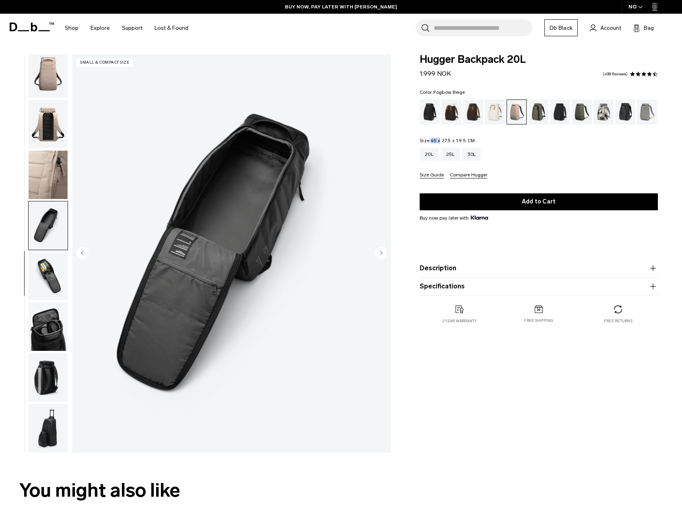
click at [46, 274] on img "button" at bounding box center [48, 276] width 39 height 48
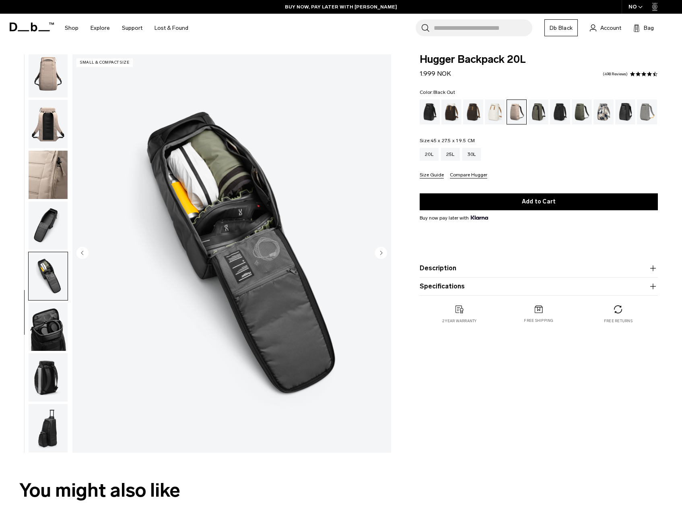
click at [429, 110] on div "Black Out" at bounding box center [430, 111] width 21 height 25
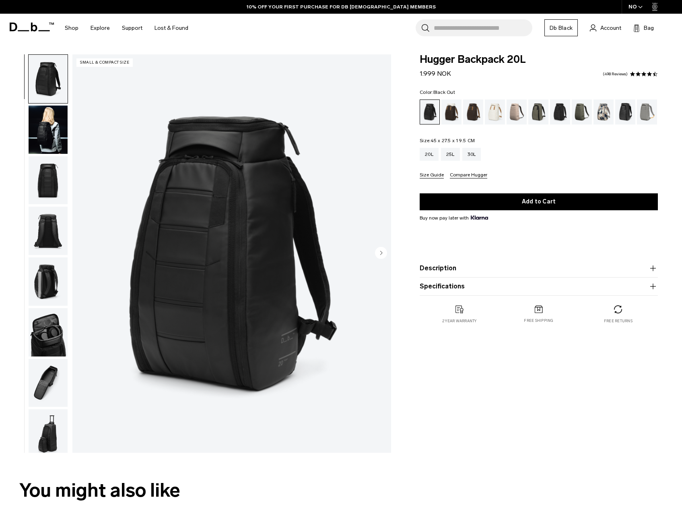
click at [49, 131] on img "button" at bounding box center [48, 129] width 39 height 48
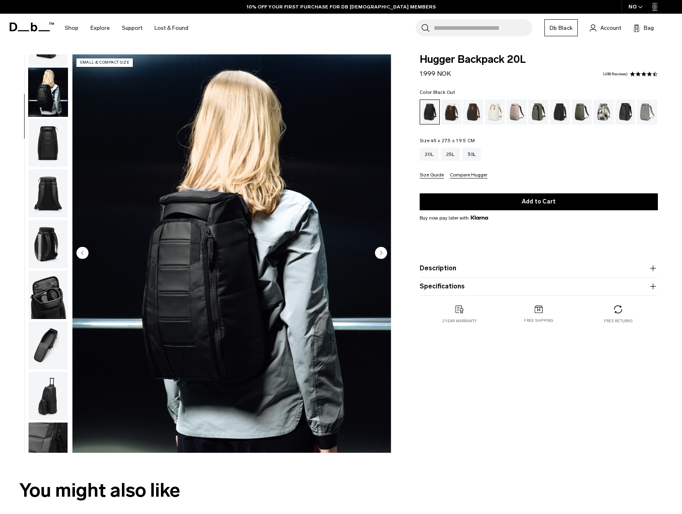
scroll to position [51, 0]
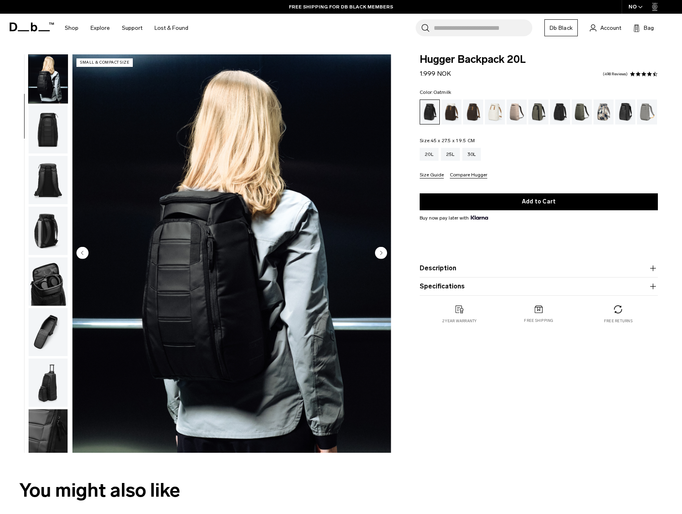
click at [494, 116] on div "Oatmilk" at bounding box center [495, 111] width 21 height 25
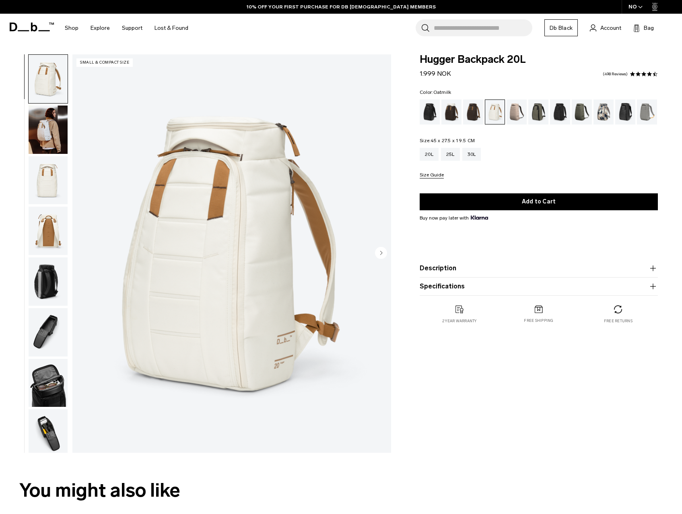
click at [45, 141] on img "button" at bounding box center [48, 129] width 39 height 48
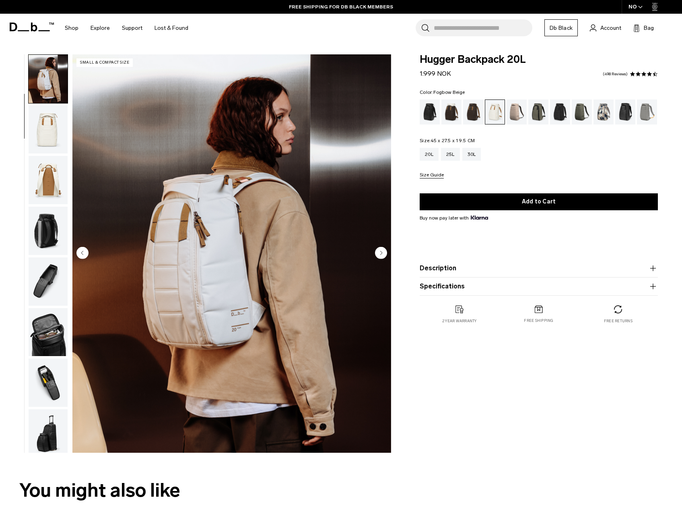
click at [513, 113] on div "Fogbow Beige" at bounding box center [517, 111] width 21 height 25
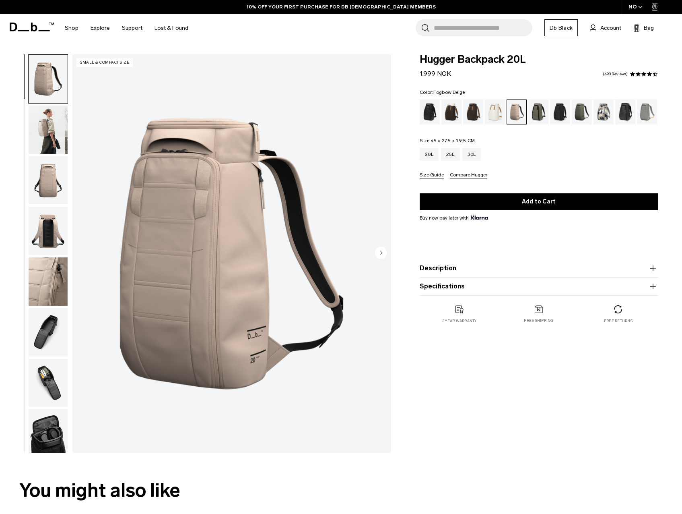
click at [50, 122] on img "button" at bounding box center [48, 129] width 39 height 48
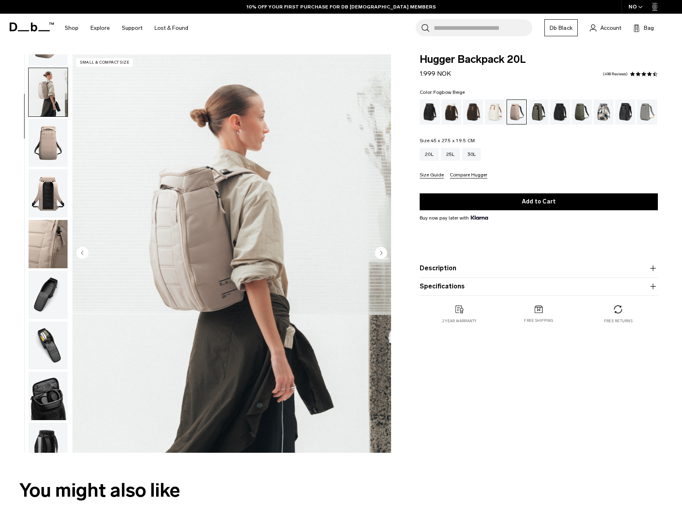
scroll to position [51, 0]
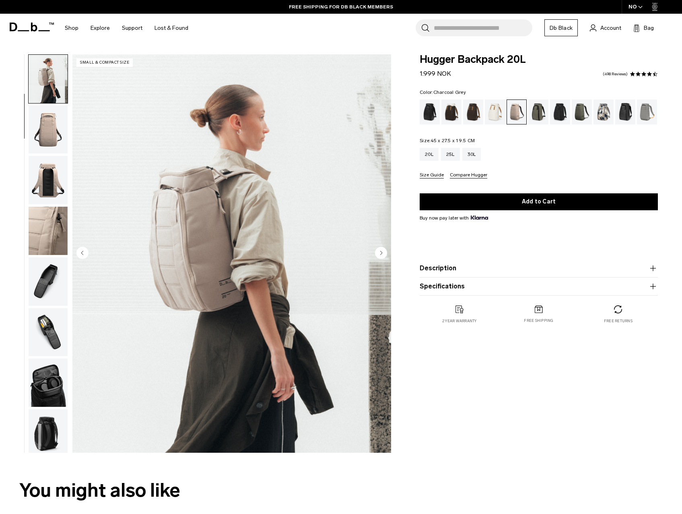
click at [561, 116] on div "Charcoal Grey" at bounding box center [560, 111] width 21 height 25
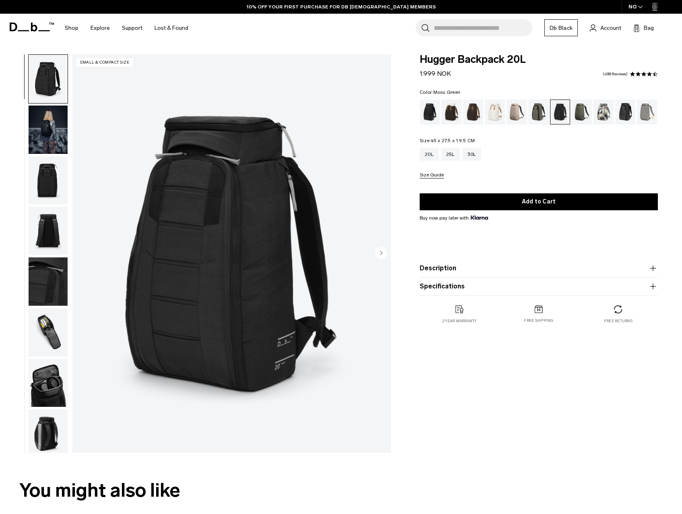
click at [583, 116] on div "Moss Green" at bounding box center [582, 111] width 21 height 25
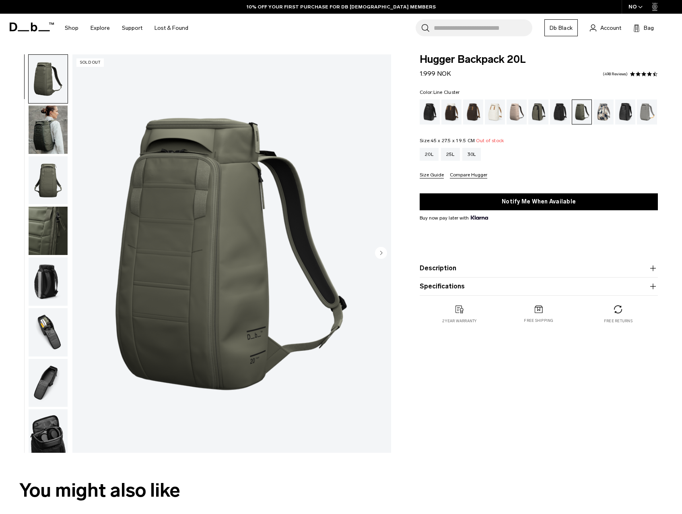
click at [602, 114] on div "Line Cluster" at bounding box center [604, 111] width 21 height 25
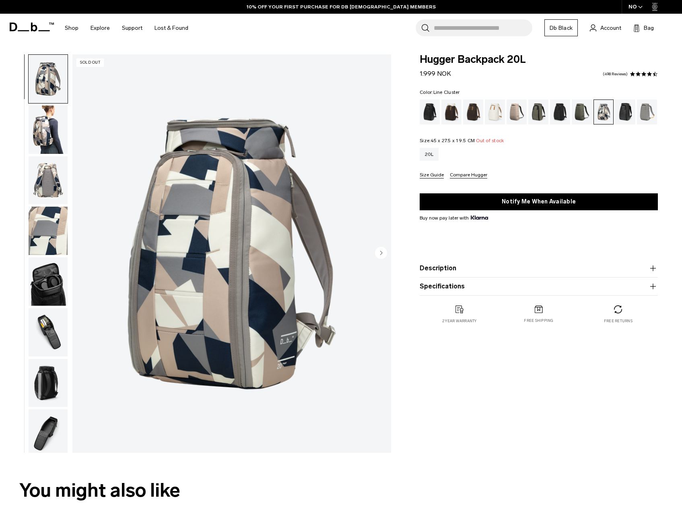
click at [48, 138] on img "button" at bounding box center [48, 129] width 39 height 48
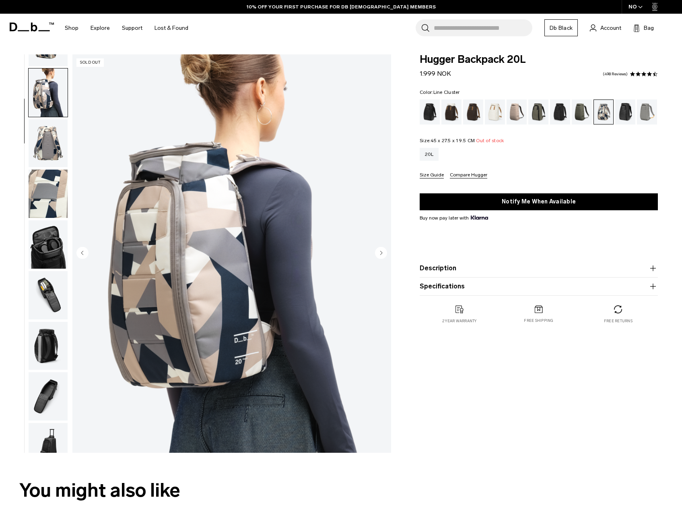
scroll to position [51, 0]
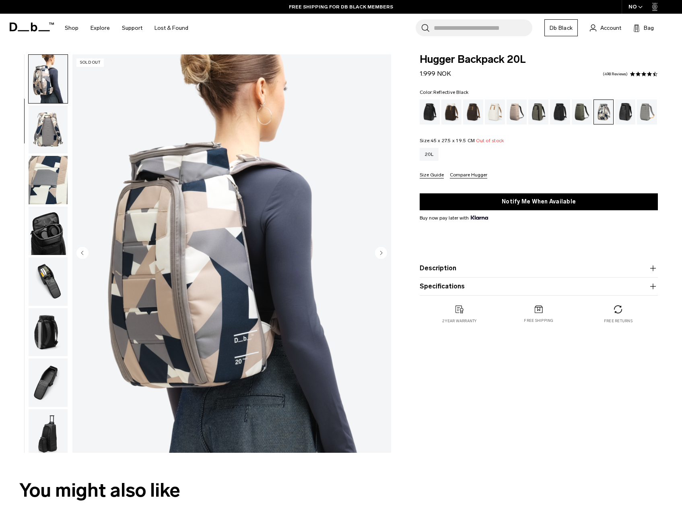
click at [625, 116] on div "Reflective Black" at bounding box center [626, 111] width 21 height 25
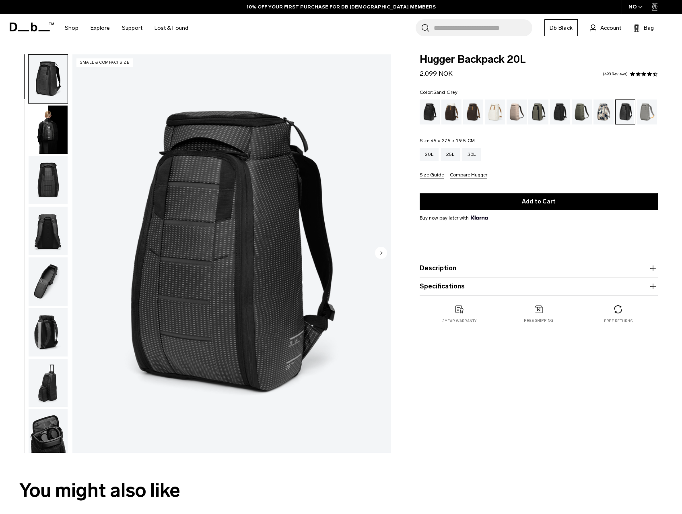
click at [644, 114] on div "Sand Grey" at bounding box center [647, 111] width 21 height 25
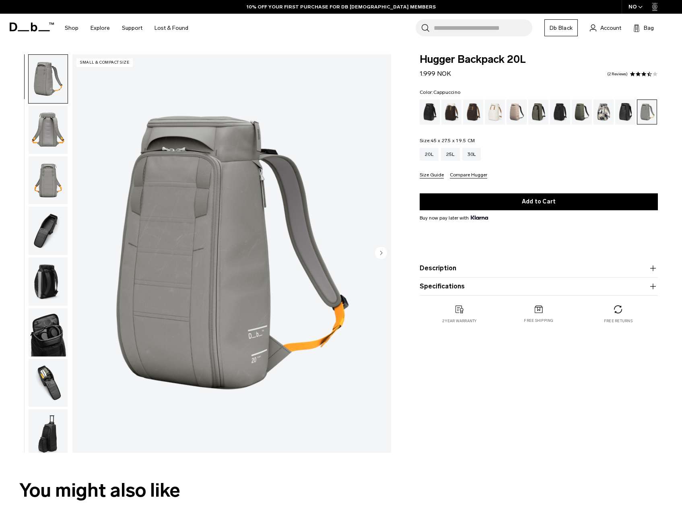
click at [459, 116] on div "Cappuccino" at bounding box center [452, 111] width 21 height 25
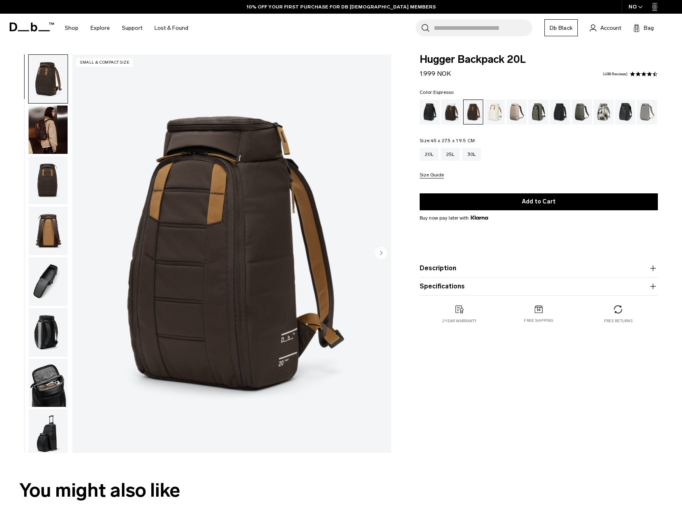
click at [449, 119] on div "Cappuccino" at bounding box center [452, 111] width 21 height 25
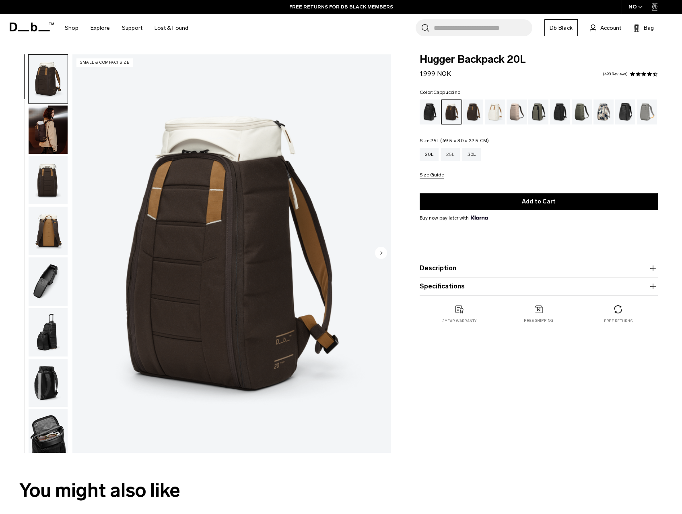
click at [451, 155] on div "25L" at bounding box center [450, 154] width 19 height 13
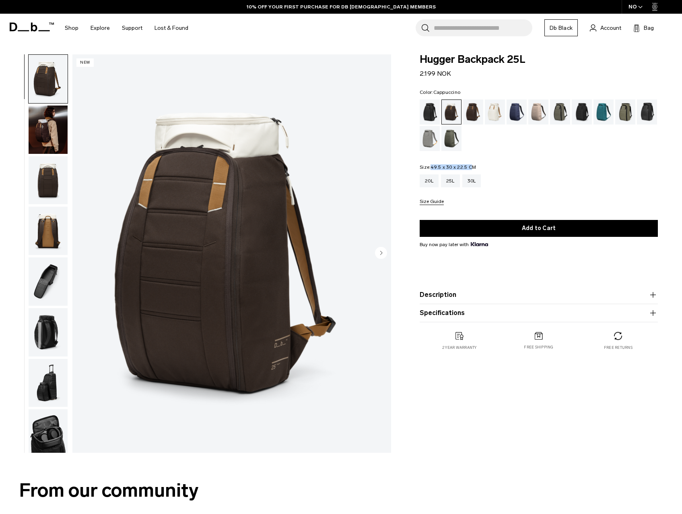
drag, startPoint x: 431, startPoint y: 167, endPoint x: 476, endPoint y: 165, distance: 44.7
click at [476, 165] on fieldset "Size: 49.5 x 30 x 22.5 CM Out of stock 20L 25L 30L Size Guide" at bounding box center [539, 185] width 238 height 40
drag, startPoint x: 476, startPoint y: 165, endPoint x: 431, endPoint y: 186, distance: 49.2
click at [431, 186] on div "20L" at bounding box center [429, 180] width 19 height 13
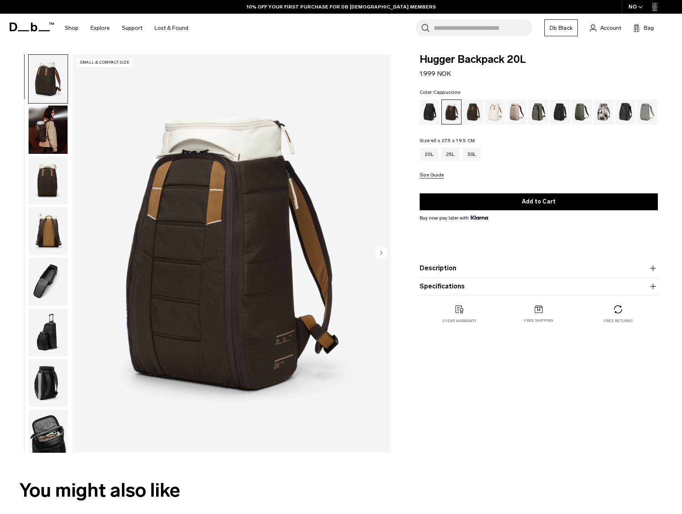
click at [45, 126] on img "button" at bounding box center [48, 129] width 39 height 48
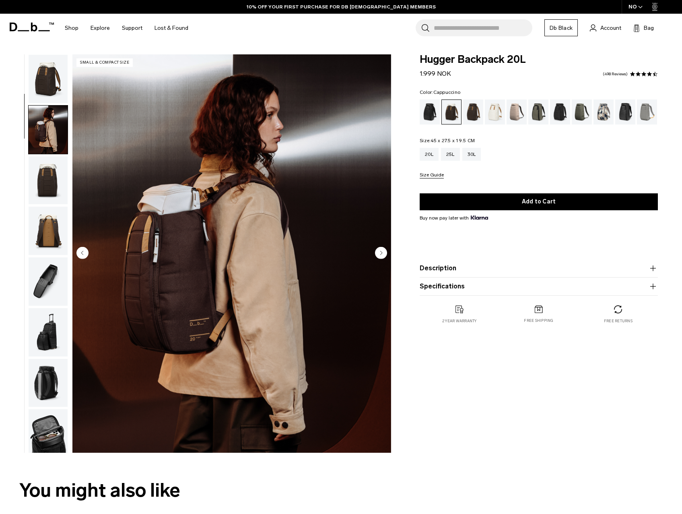
scroll to position [51, 0]
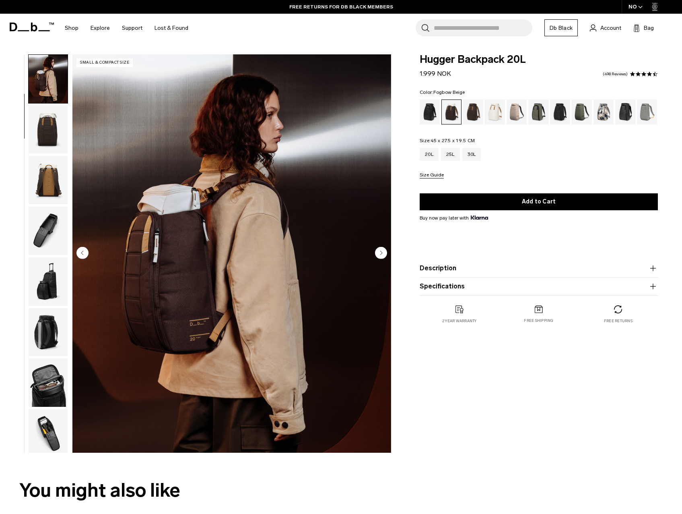
click at [510, 115] on div "Fogbow Beige" at bounding box center [517, 111] width 21 height 25
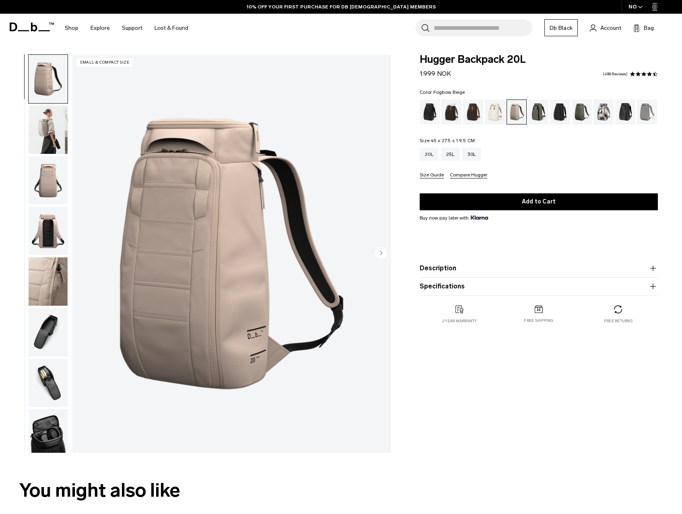
click at [51, 234] on img "button" at bounding box center [48, 231] width 39 height 48
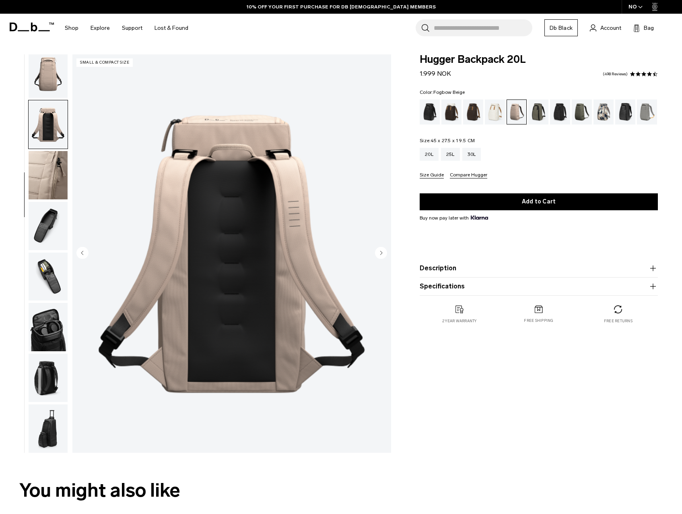
scroll to position [107, 0]
click at [52, 233] on img "button" at bounding box center [48, 225] width 39 height 48
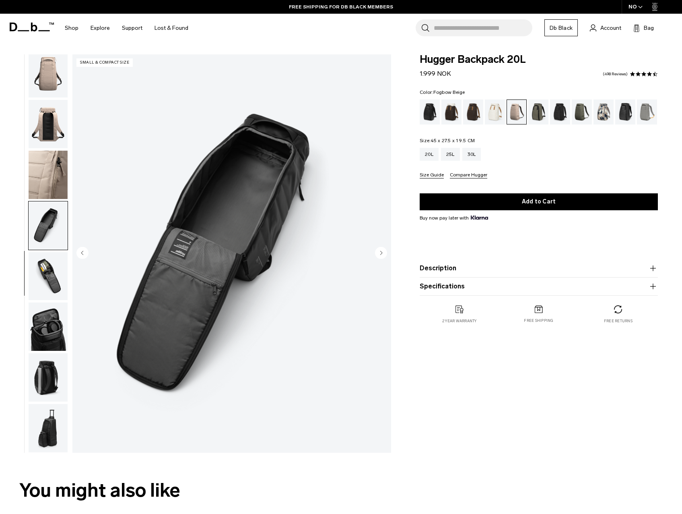
click at [54, 279] on img "button" at bounding box center [48, 276] width 39 height 48
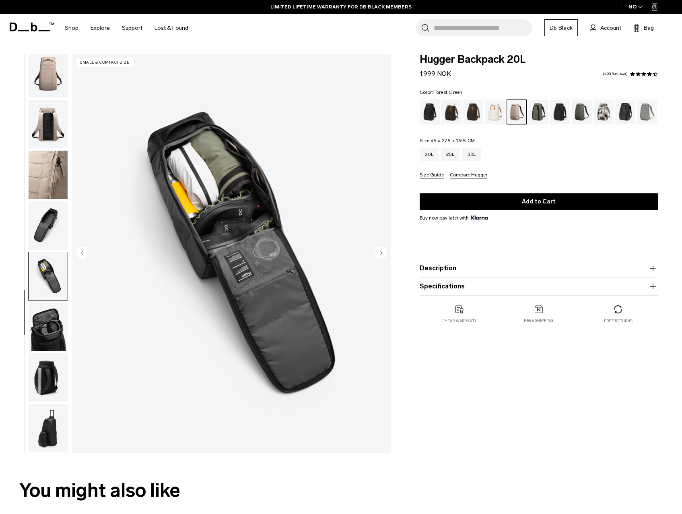
click at [540, 113] on div "Forest Green" at bounding box center [539, 111] width 21 height 25
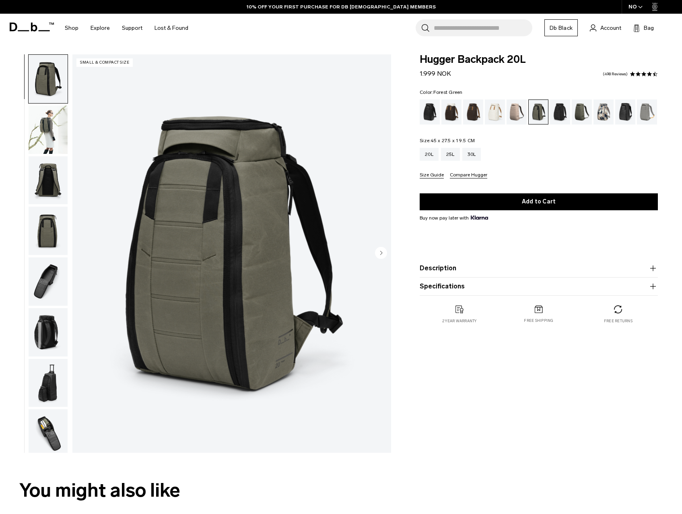
click at [58, 141] on img "button" at bounding box center [48, 129] width 39 height 48
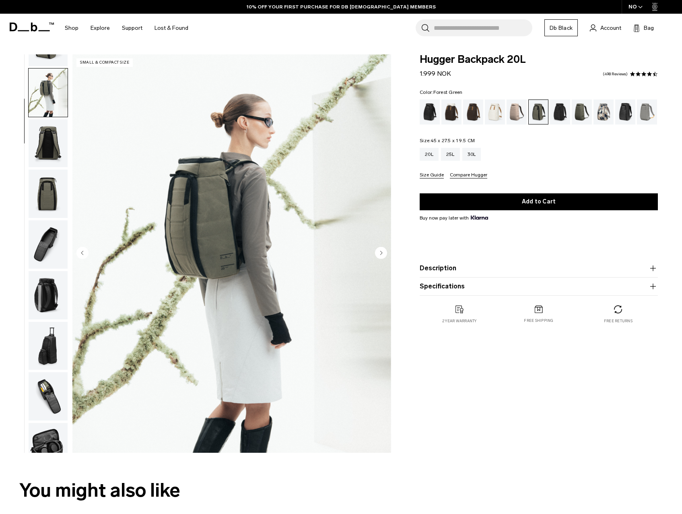
scroll to position [51, 0]
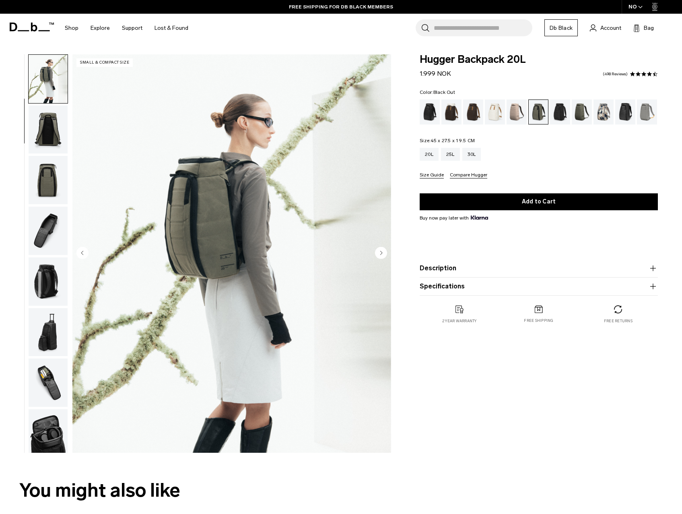
click at [435, 115] on div "Black Out" at bounding box center [430, 111] width 21 height 25
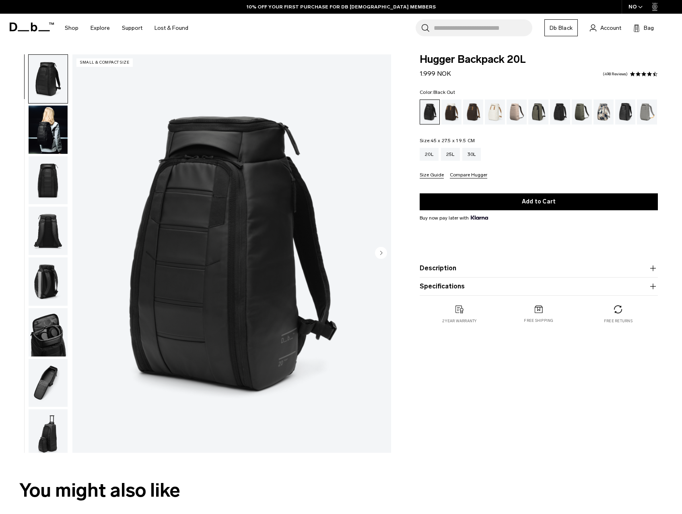
click at [52, 135] on img "button" at bounding box center [48, 129] width 39 height 48
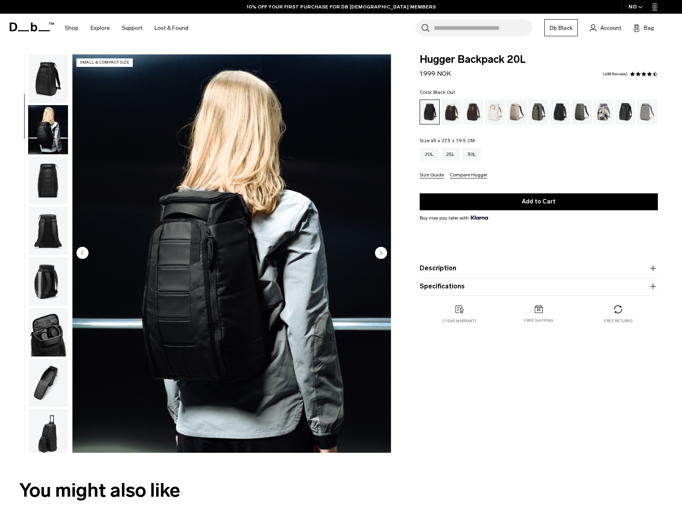
scroll to position [51, 0]
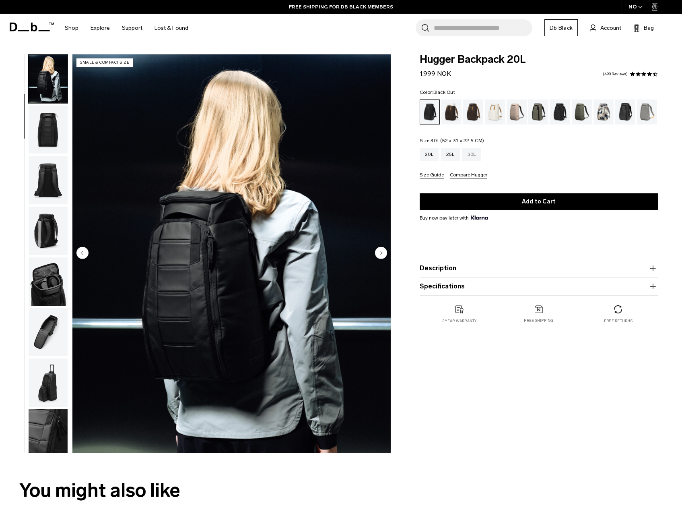
click at [477, 155] on div "30L" at bounding box center [472, 154] width 19 height 13
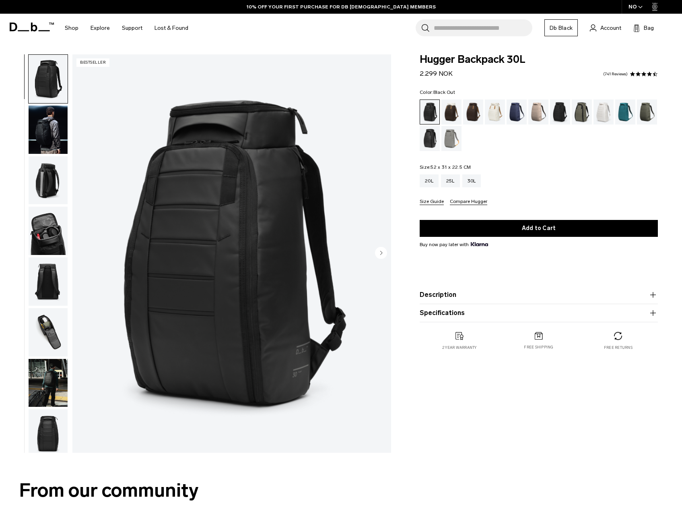
click at [47, 134] on img "button" at bounding box center [48, 129] width 39 height 48
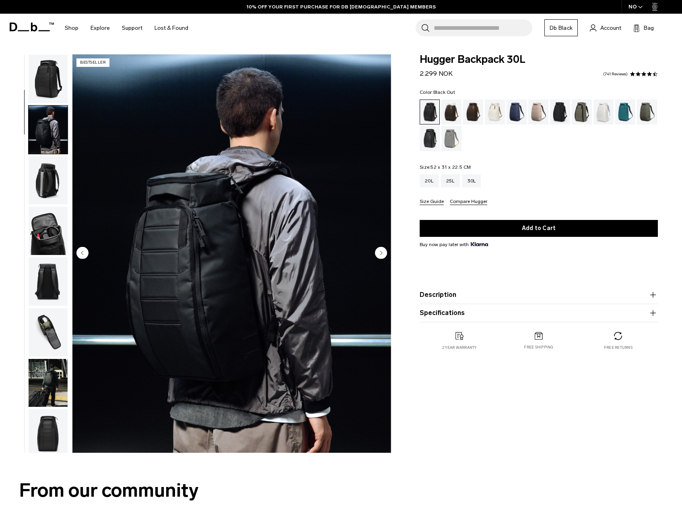
scroll to position [51, 0]
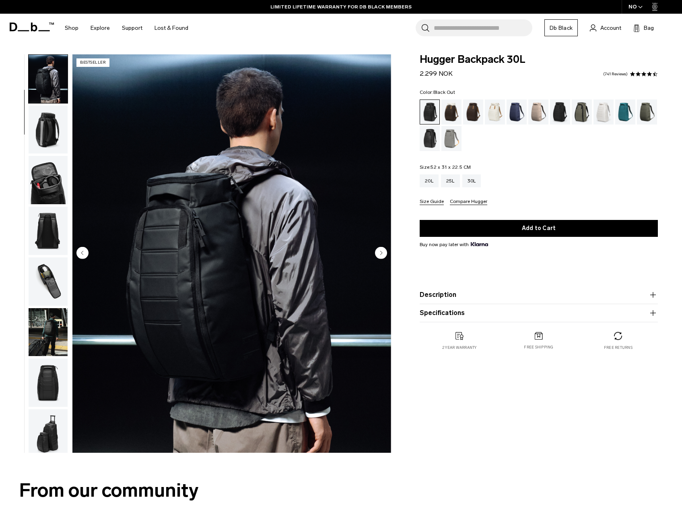
click at [54, 135] on img "button" at bounding box center [48, 129] width 39 height 48
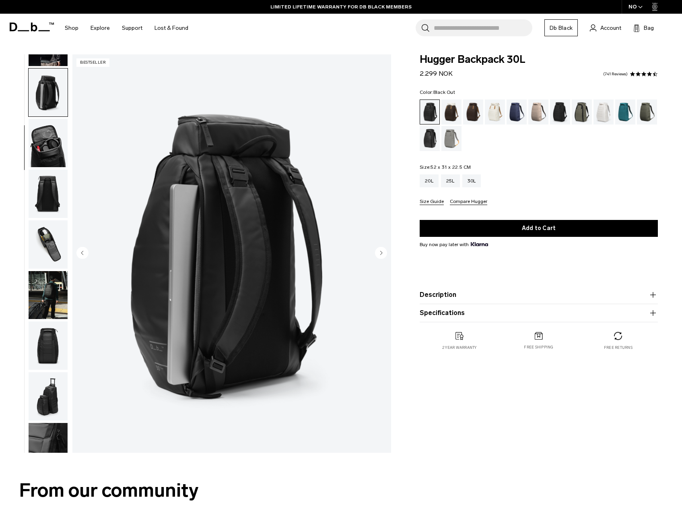
scroll to position [101, 0]
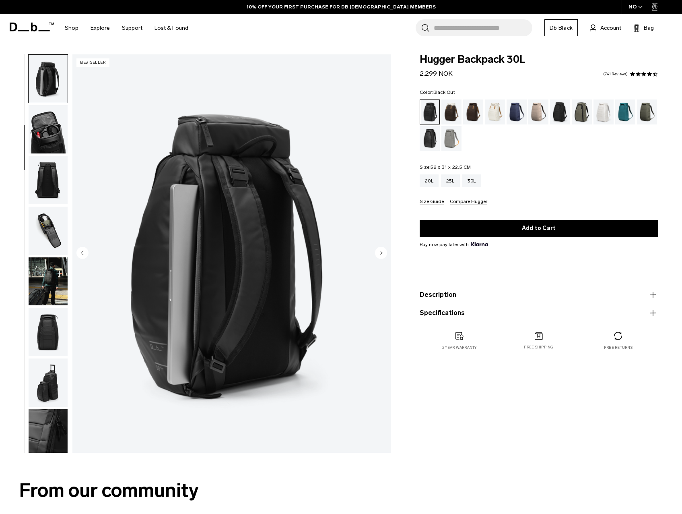
click at [47, 225] on img "button" at bounding box center [48, 231] width 39 height 48
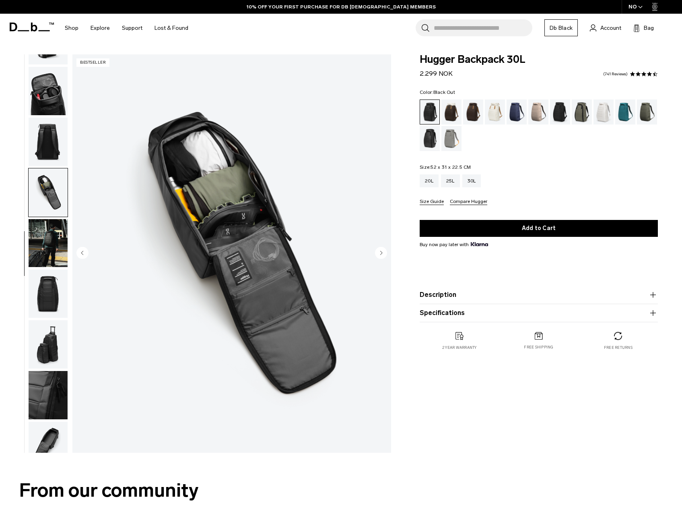
scroll to position [157, 0]
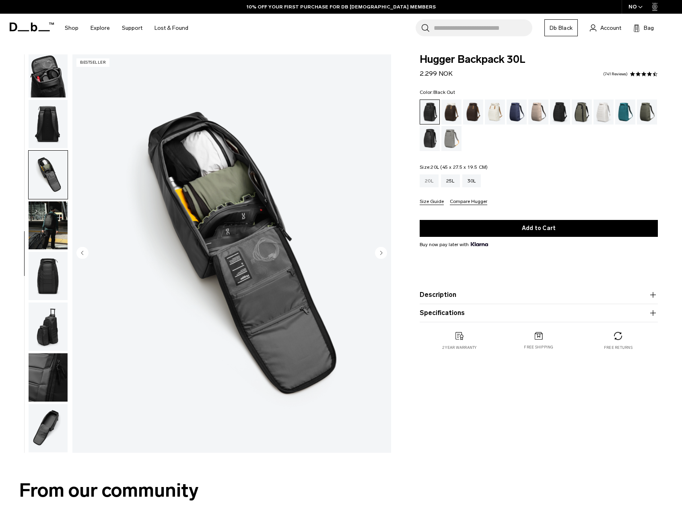
click at [430, 180] on div "20L" at bounding box center [429, 180] width 19 height 13
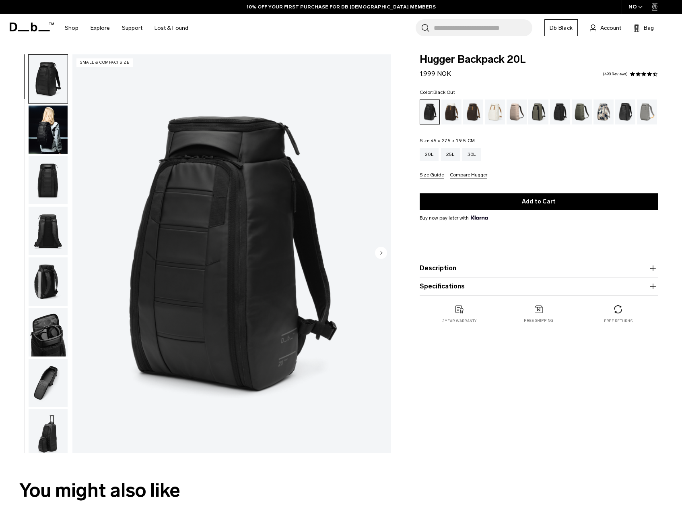
click at [51, 284] on img "button" at bounding box center [48, 281] width 39 height 48
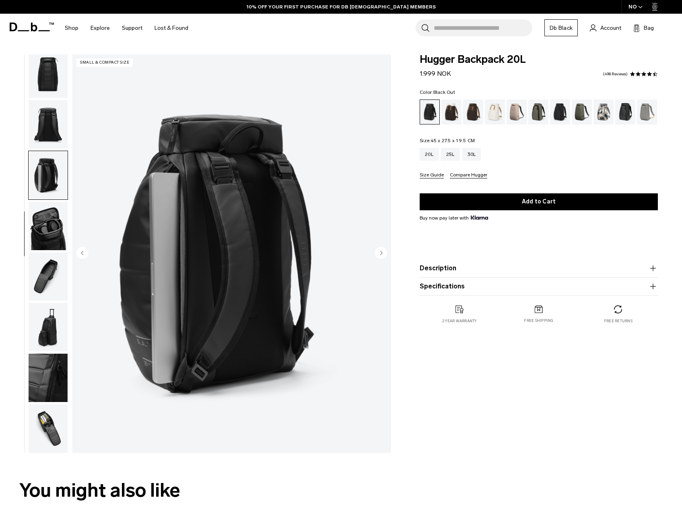
scroll to position [107, 0]
click at [40, 235] on img "button" at bounding box center [48, 225] width 39 height 48
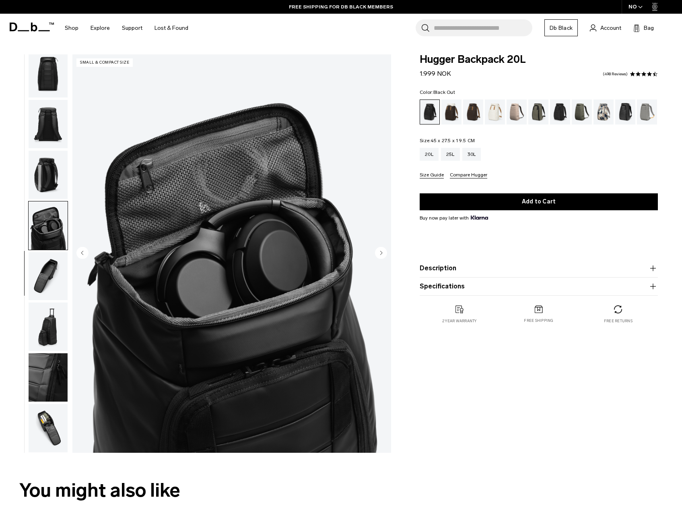
click at [42, 181] on img "button" at bounding box center [48, 175] width 39 height 48
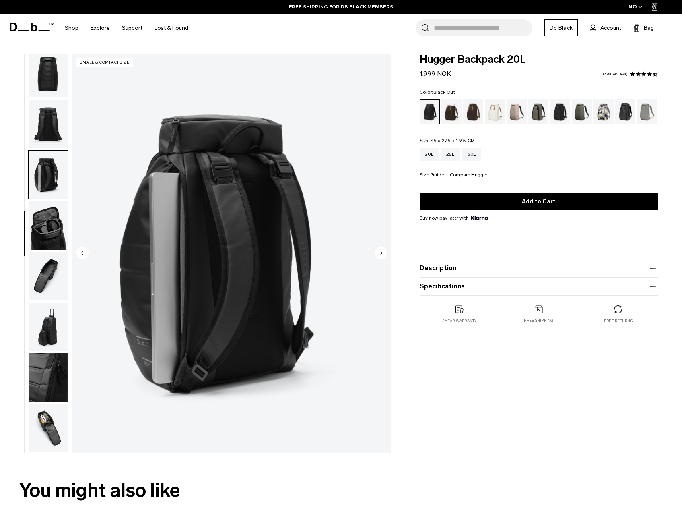
scroll to position [66, 0]
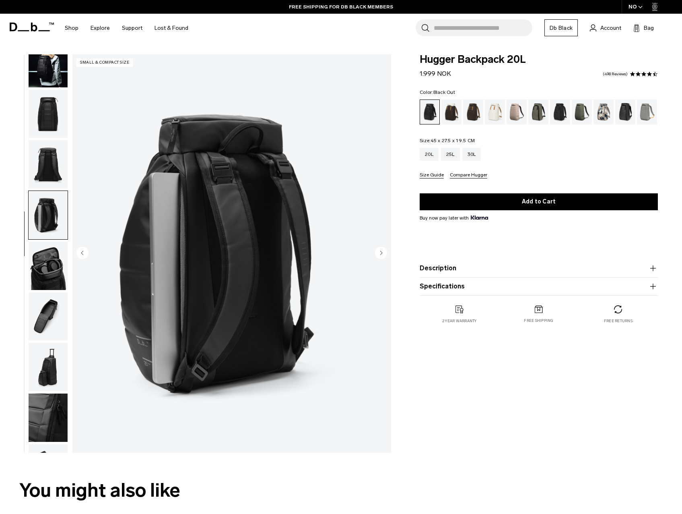
click at [50, 171] on img "button" at bounding box center [48, 164] width 39 height 48
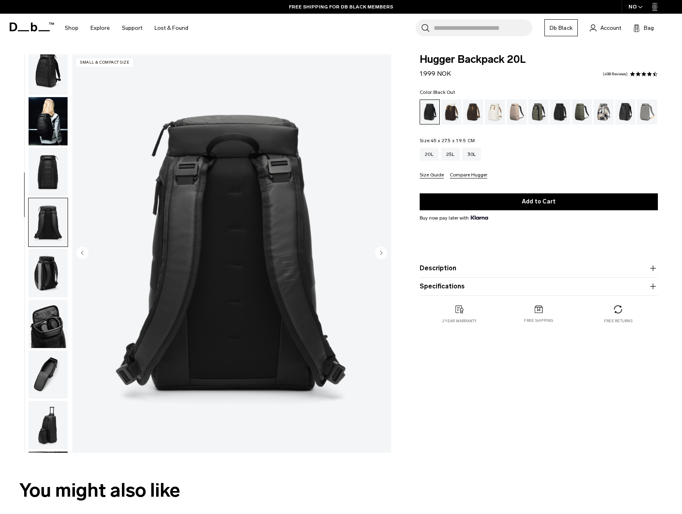
scroll to position [0, 0]
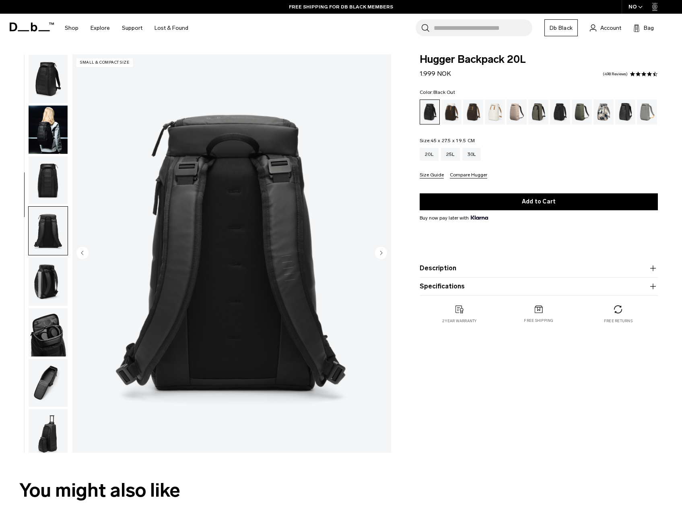
click at [47, 182] on img "button" at bounding box center [48, 180] width 39 height 48
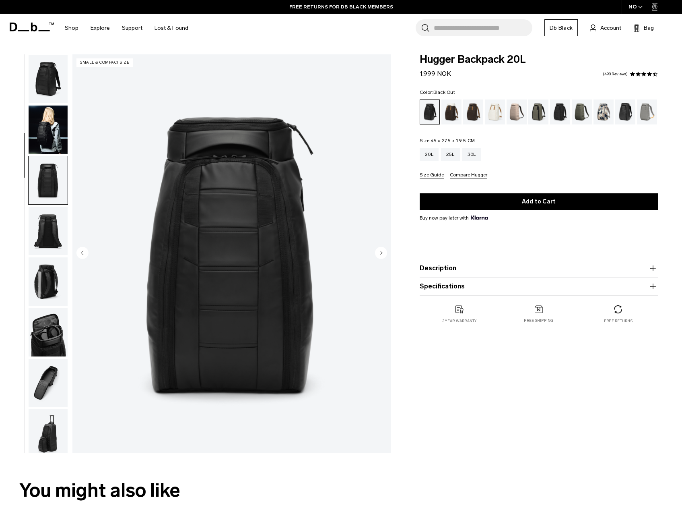
click at [52, 134] on img "button" at bounding box center [48, 129] width 39 height 48
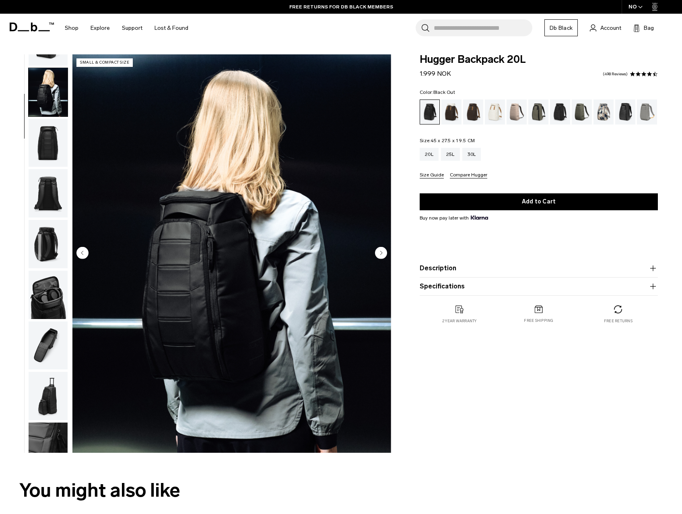
scroll to position [51, 0]
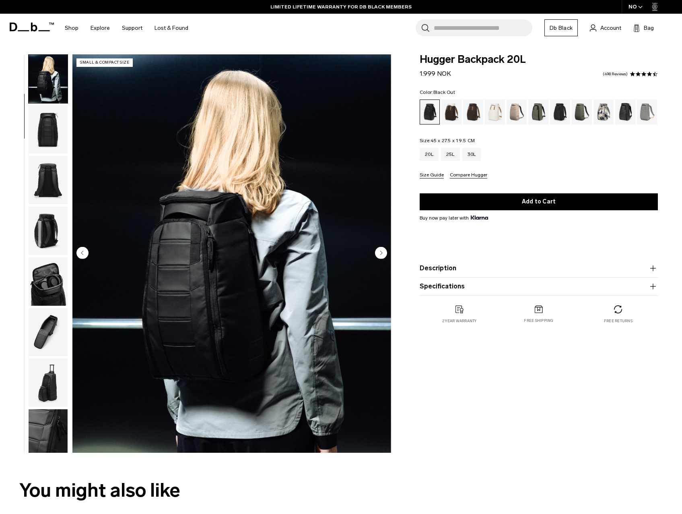
click at [435, 289] on button "Specifications" at bounding box center [539, 286] width 238 height 10
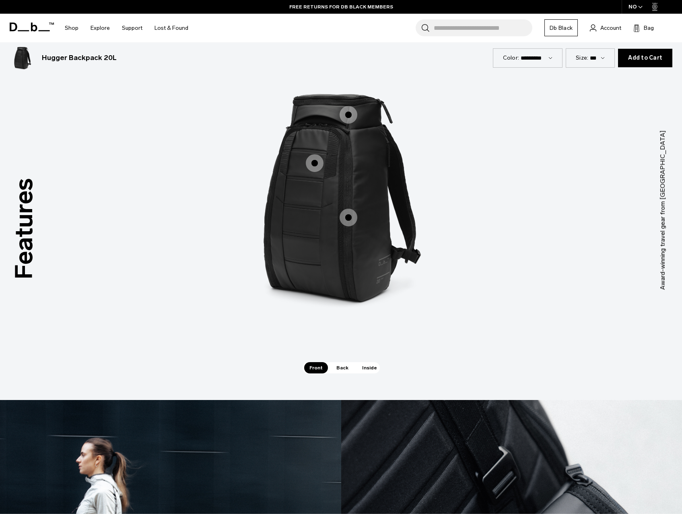
scroll to position [1047, 0]
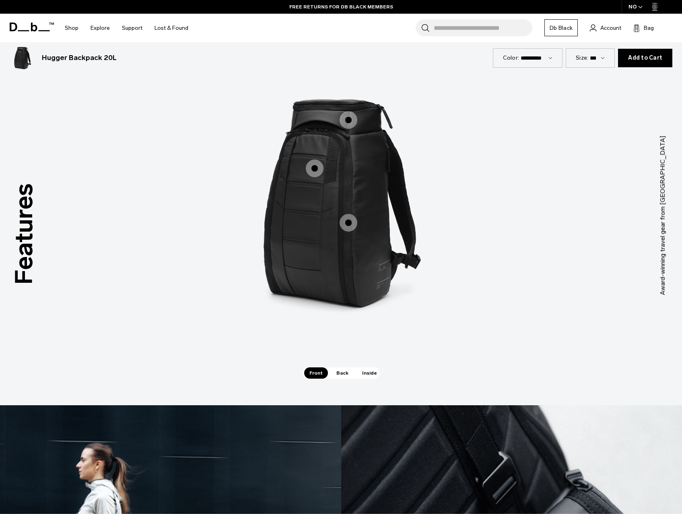
click at [345, 372] on span "Back" at bounding box center [342, 372] width 23 height 11
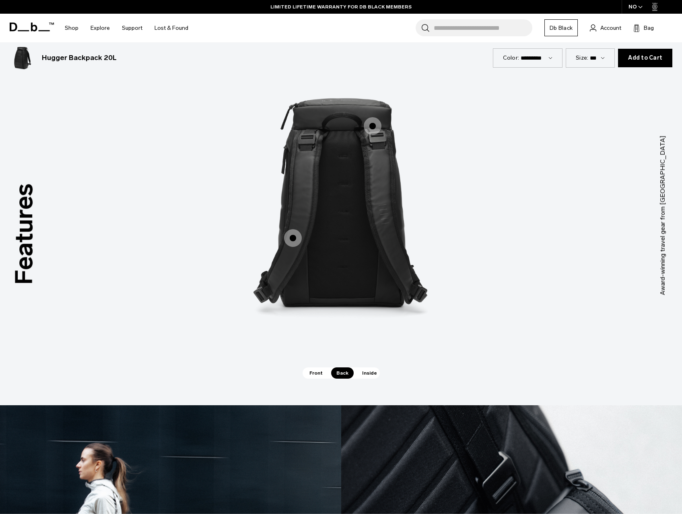
click at [318, 374] on span "Front" at bounding box center [316, 372] width 24 height 11
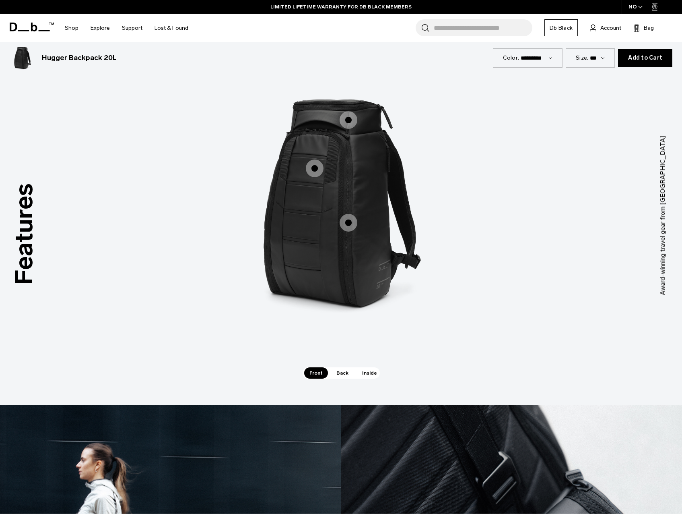
click at [310, 165] on span "1 / 3" at bounding box center [315, 168] width 18 height 18
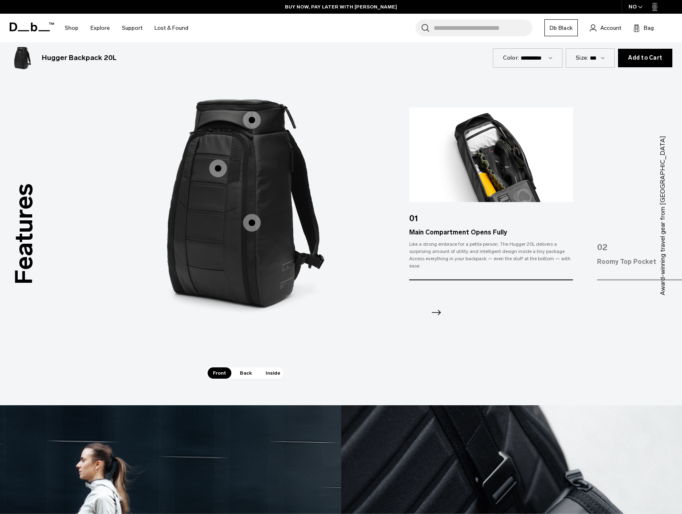
click at [439, 314] on icon "Next slide" at bounding box center [436, 312] width 13 height 13
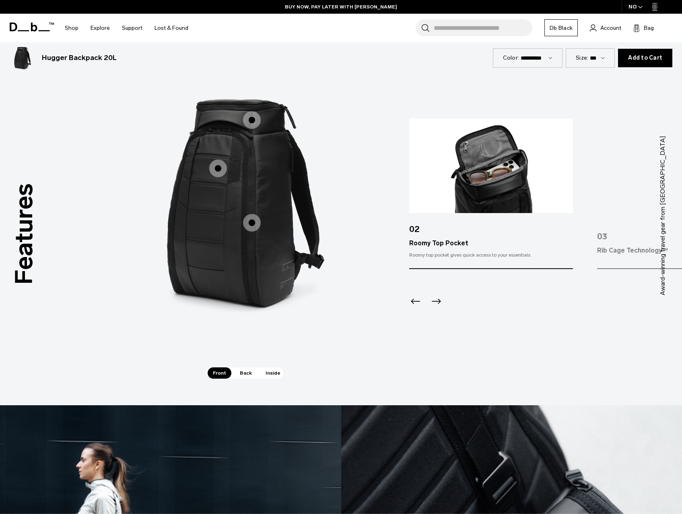
click at [433, 302] on icon "Next slide" at bounding box center [436, 301] width 13 height 13
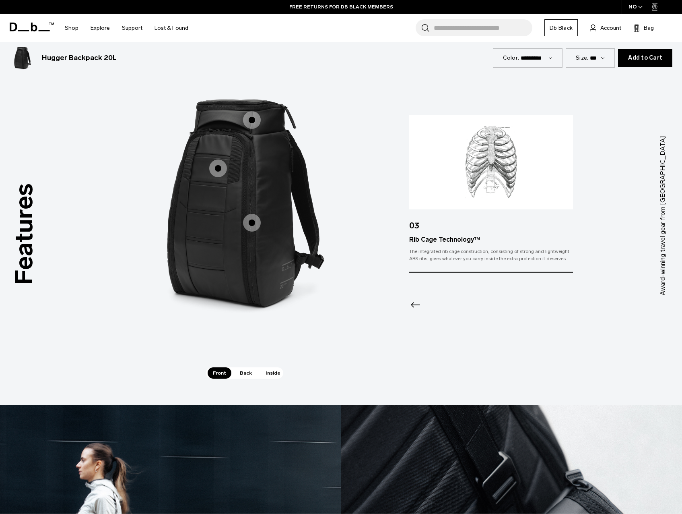
click at [241, 374] on span "Back" at bounding box center [246, 372] width 23 height 11
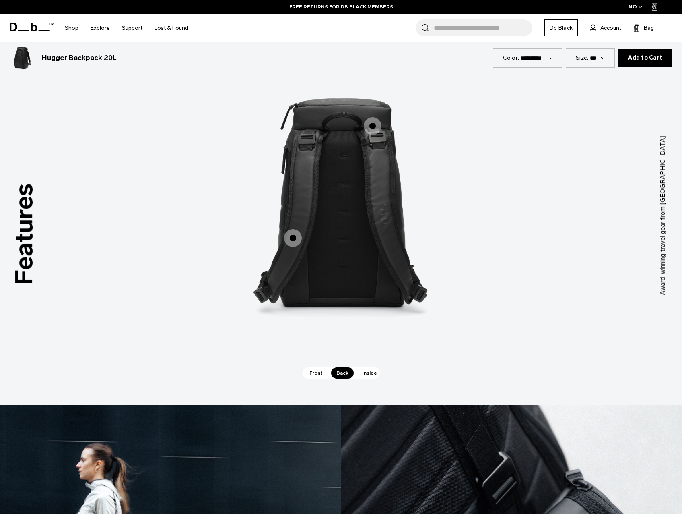
click at [291, 233] on span "2 / 3" at bounding box center [293, 238] width 18 height 18
click at [290, 240] on span "2 / 3" at bounding box center [293, 238] width 18 height 18
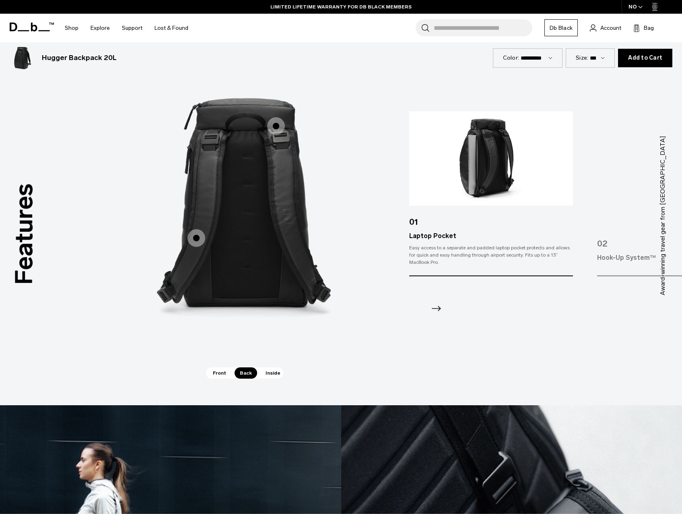
click at [438, 307] on icon "Next slide" at bounding box center [436, 308] width 13 height 13
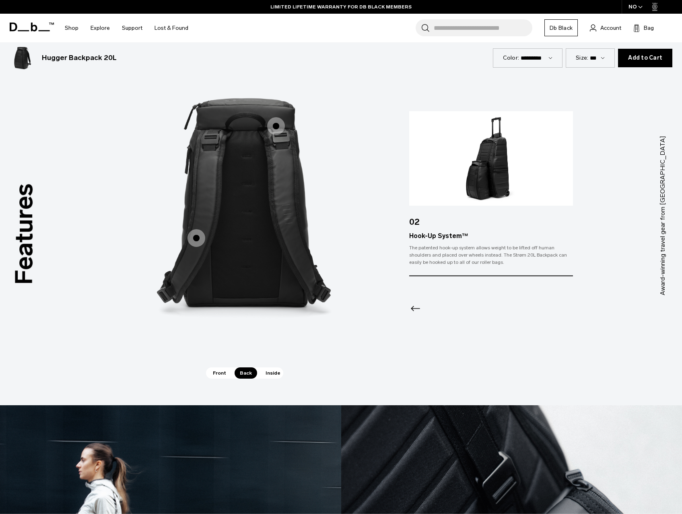
click at [271, 375] on span "Inside" at bounding box center [272, 372] width 25 height 11
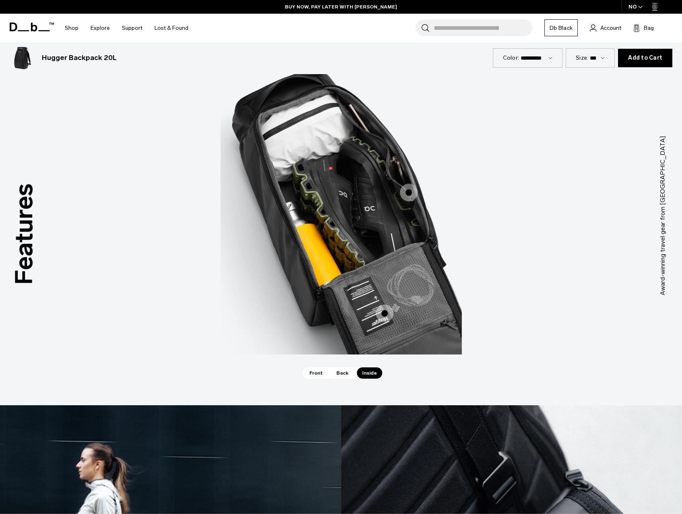
click at [386, 310] on span "3 / 3" at bounding box center [385, 313] width 18 height 18
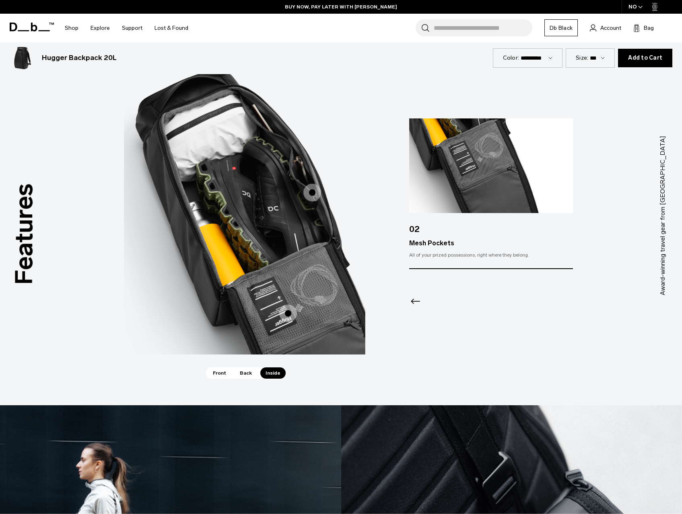
click at [309, 193] on span "3 / 3" at bounding box center [313, 193] width 18 height 18
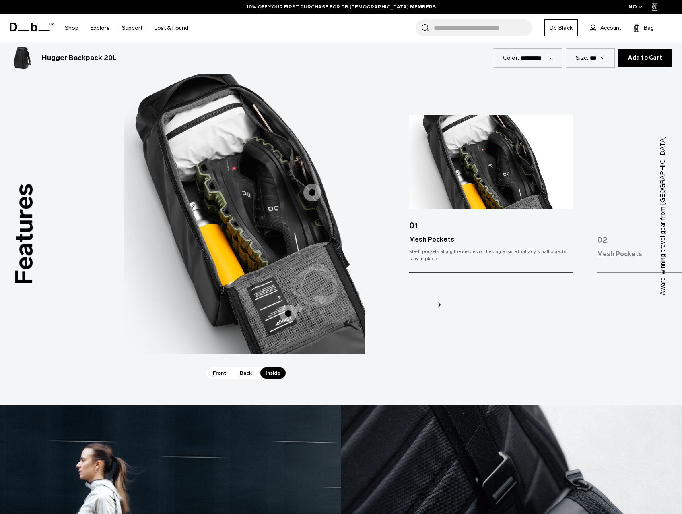
click at [436, 305] on icon "Next slide" at bounding box center [436, 304] width 9 height 5
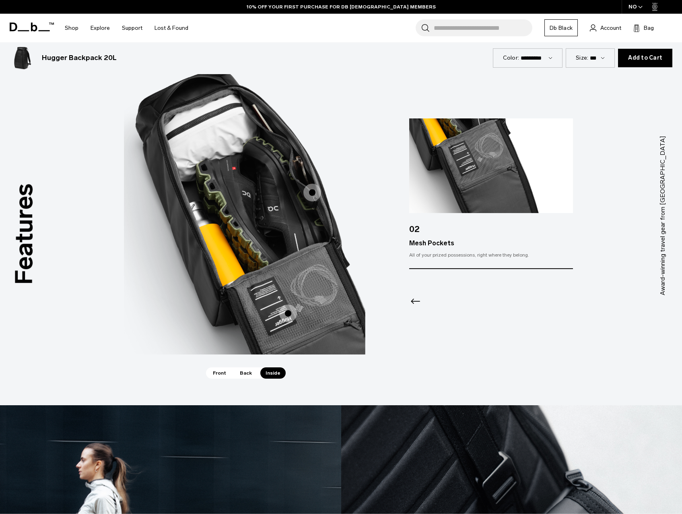
click at [412, 302] on icon "Previous slide" at bounding box center [415, 301] width 9 height 5
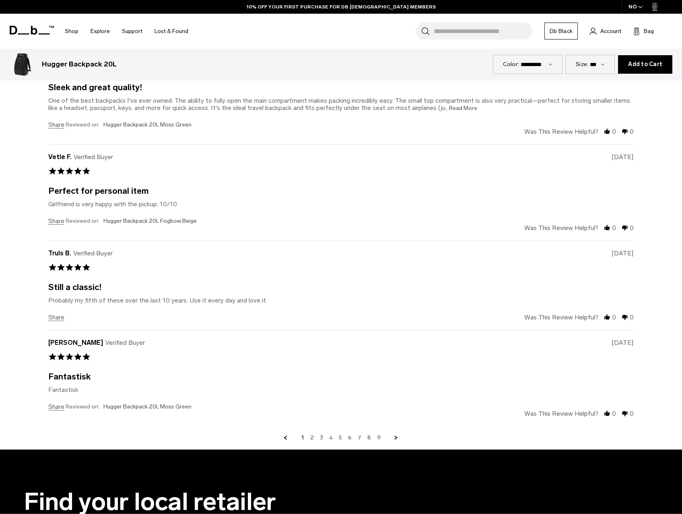
scroll to position [2697, 0]
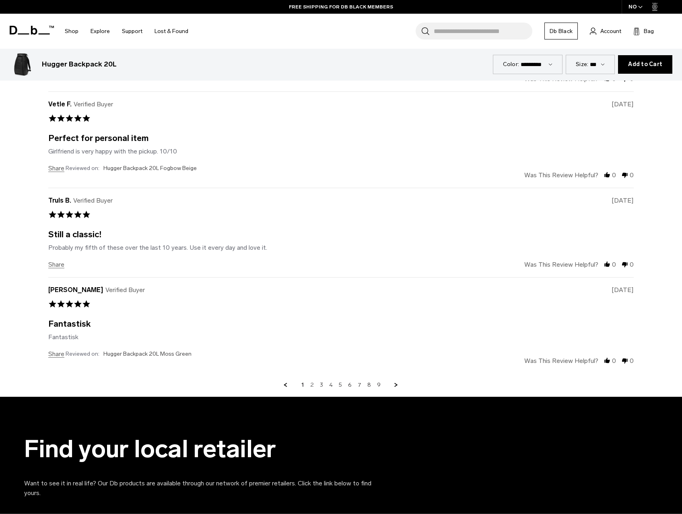
click at [313, 382] on link "2" at bounding box center [312, 384] width 4 height 7
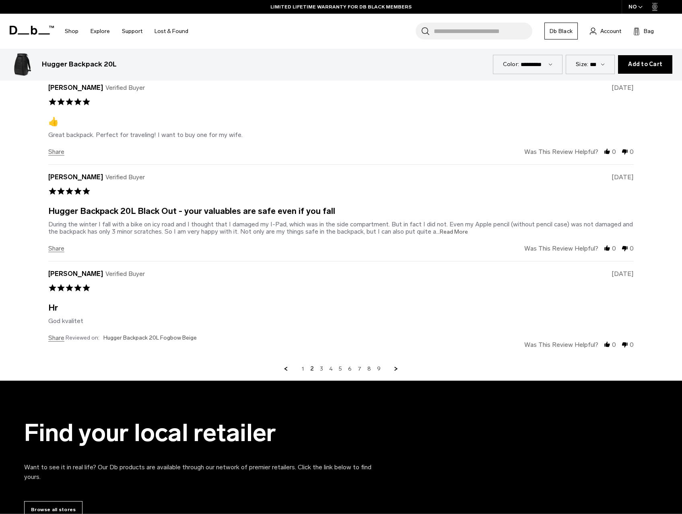
scroll to position [2712, 0]
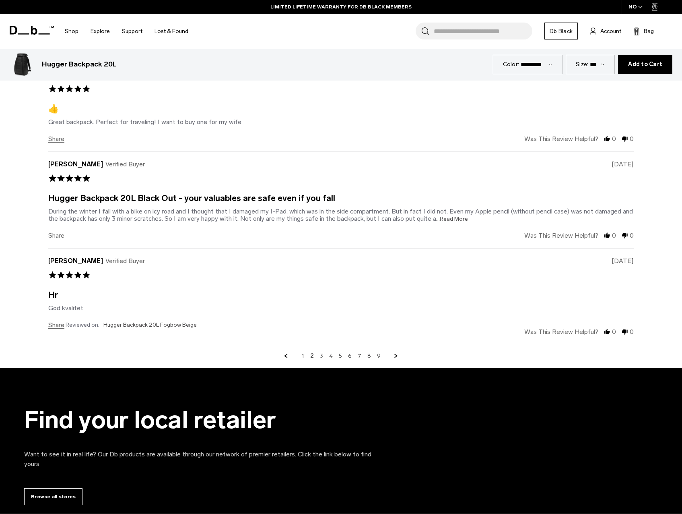
click at [321, 355] on link "3" at bounding box center [321, 355] width 3 height 7
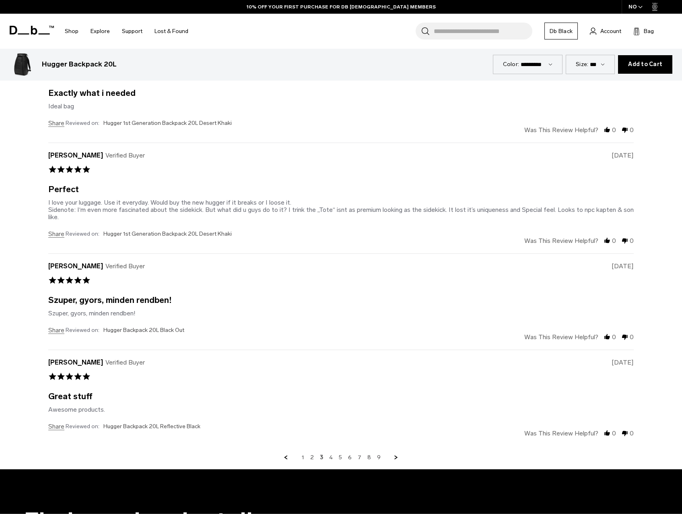
scroll to position [2672, 0]
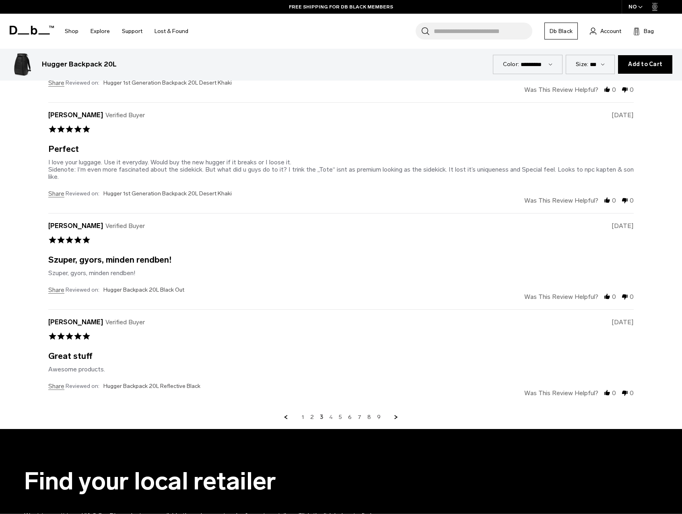
click at [330, 416] on link "4" at bounding box center [331, 416] width 4 height 7
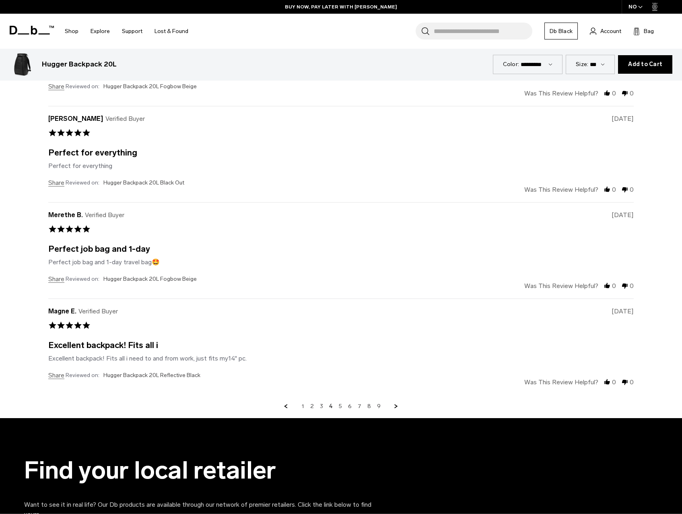
scroll to position [2712, 0]
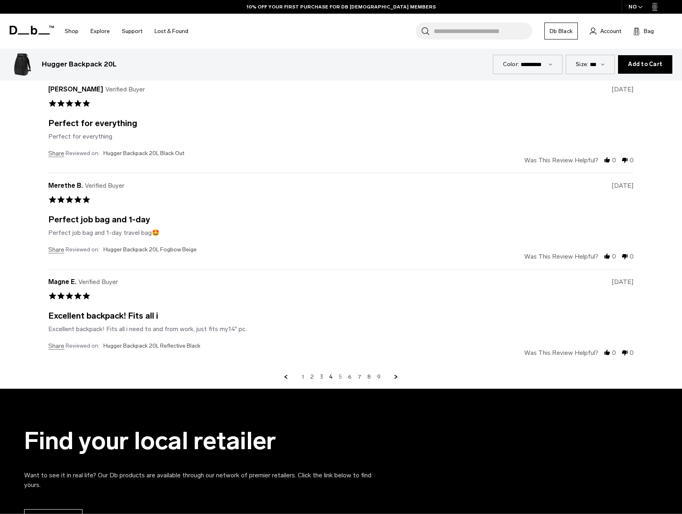
click at [341, 378] on link "5" at bounding box center [340, 376] width 3 height 7
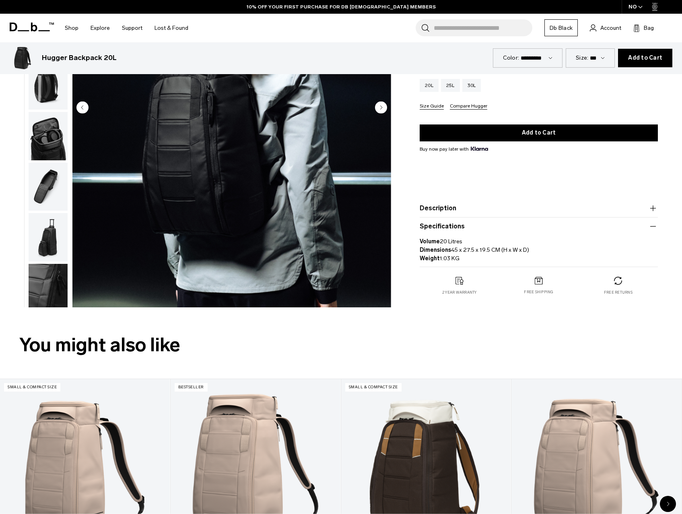
scroll to position [0, 0]
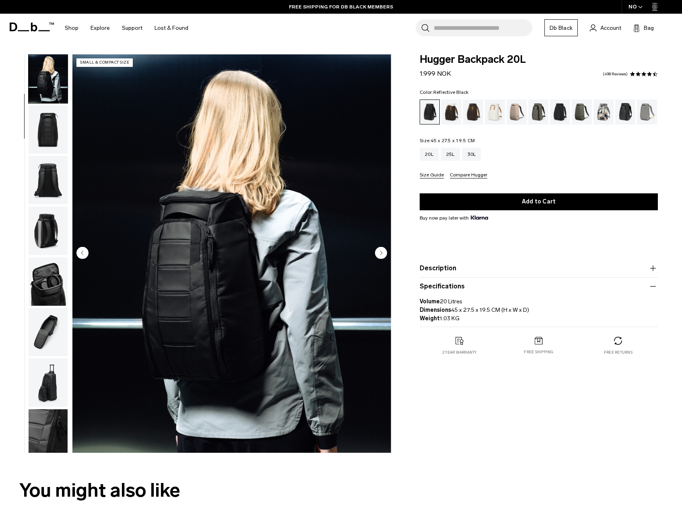
click at [618, 115] on div "Reflective Black" at bounding box center [626, 111] width 21 height 25
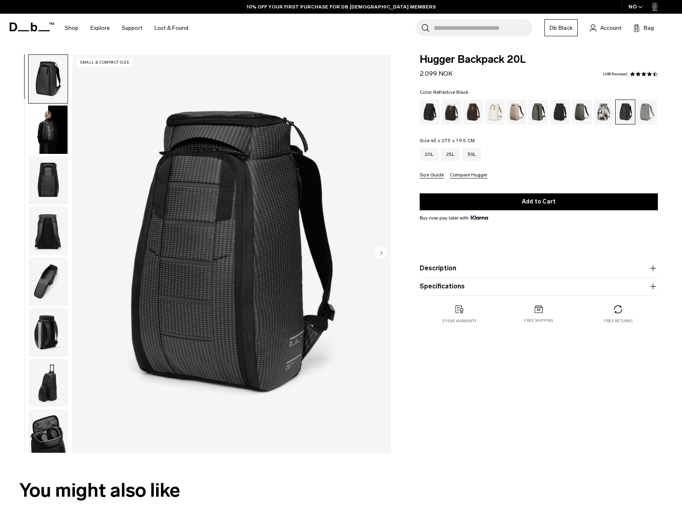
click at [40, 133] on img "button" at bounding box center [48, 129] width 39 height 48
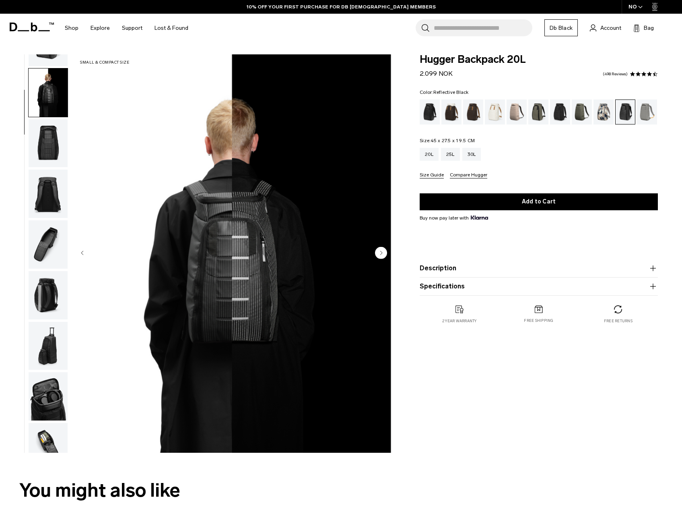
scroll to position [51, 0]
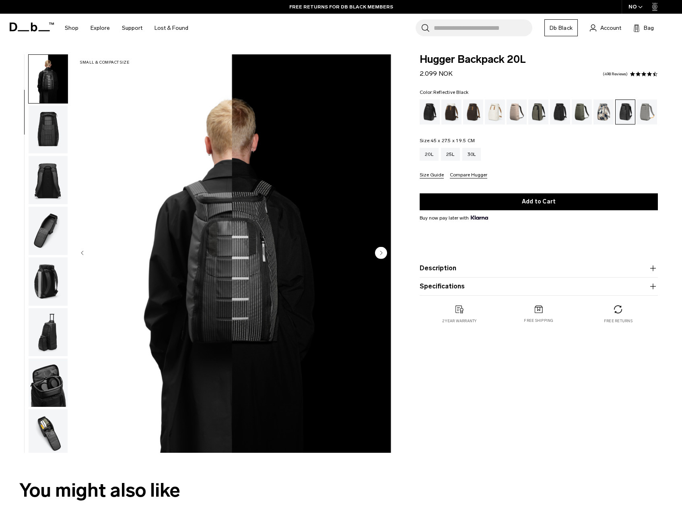
click at [37, 170] on img "button" at bounding box center [48, 180] width 39 height 48
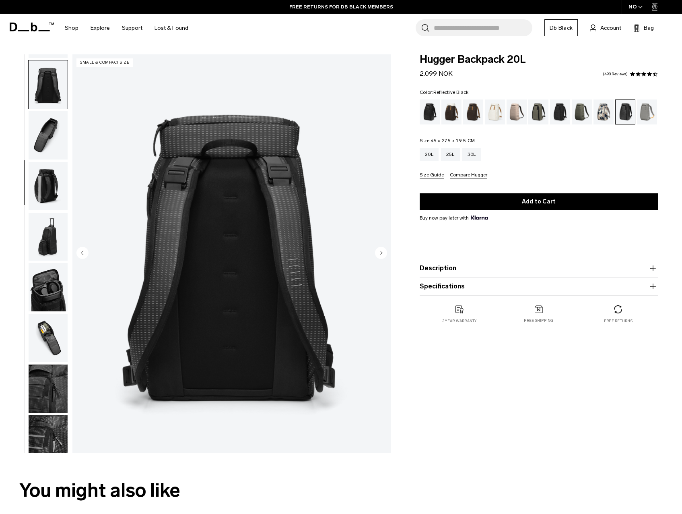
scroll to position [152, 0]
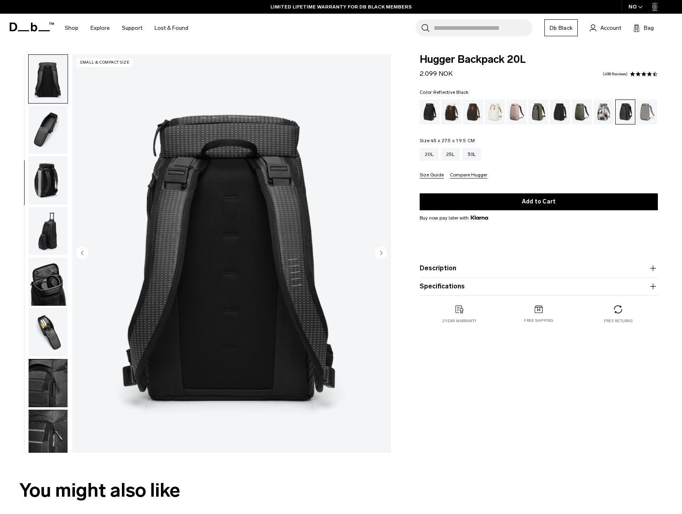
click at [51, 125] on img "button" at bounding box center [48, 129] width 39 height 48
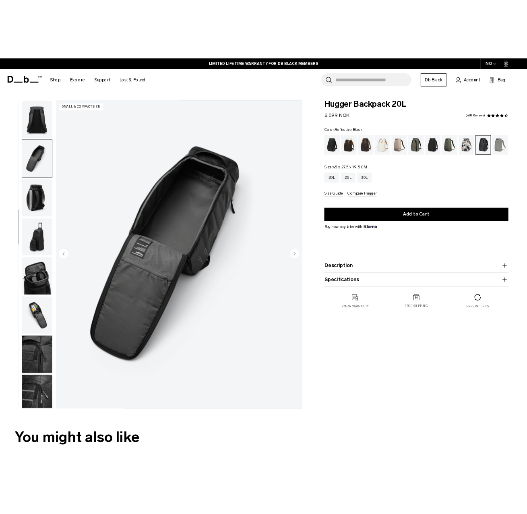
scroll to position [157, 0]
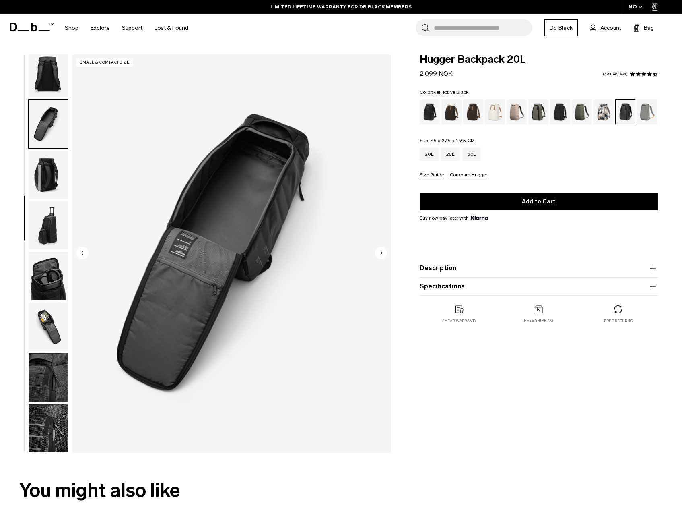
click at [46, 173] on img "button" at bounding box center [48, 175] width 39 height 48
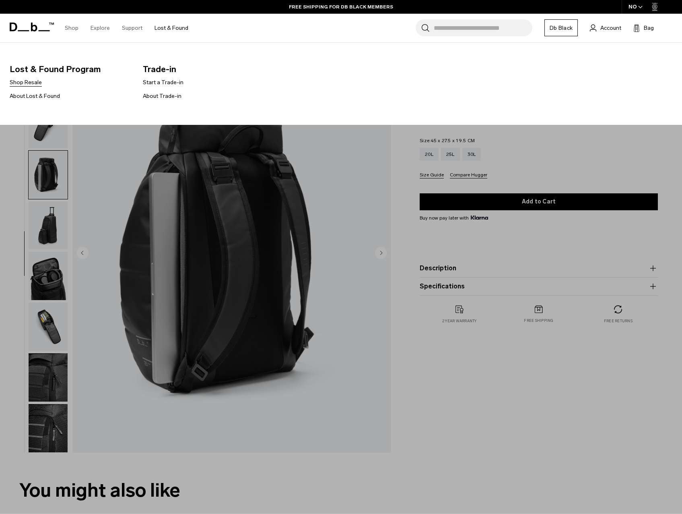
click at [26, 83] on link "Shop Resale" at bounding box center [26, 82] width 32 height 8
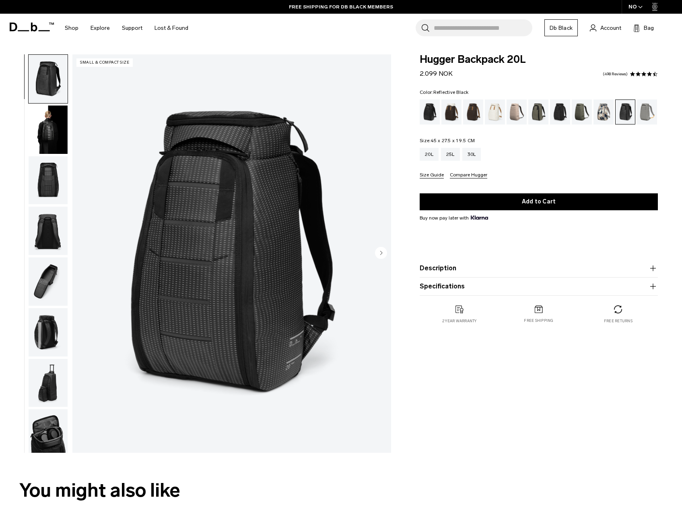
click at [469, 173] on button "Compare Hugger" at bounding box center [468, 175] width 37 height 6
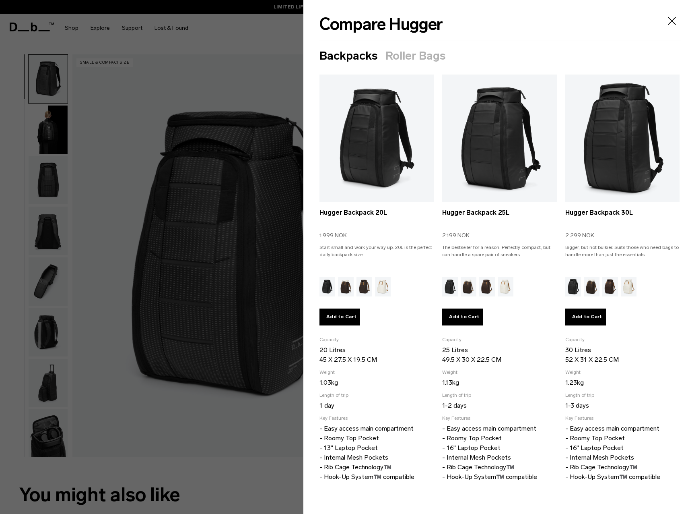
click at [415, 56] on button "Roller Bags" at bounding box center [416, 56] width 60 height 13
